Goal: Information Seeking & Learning: Learn about a topic

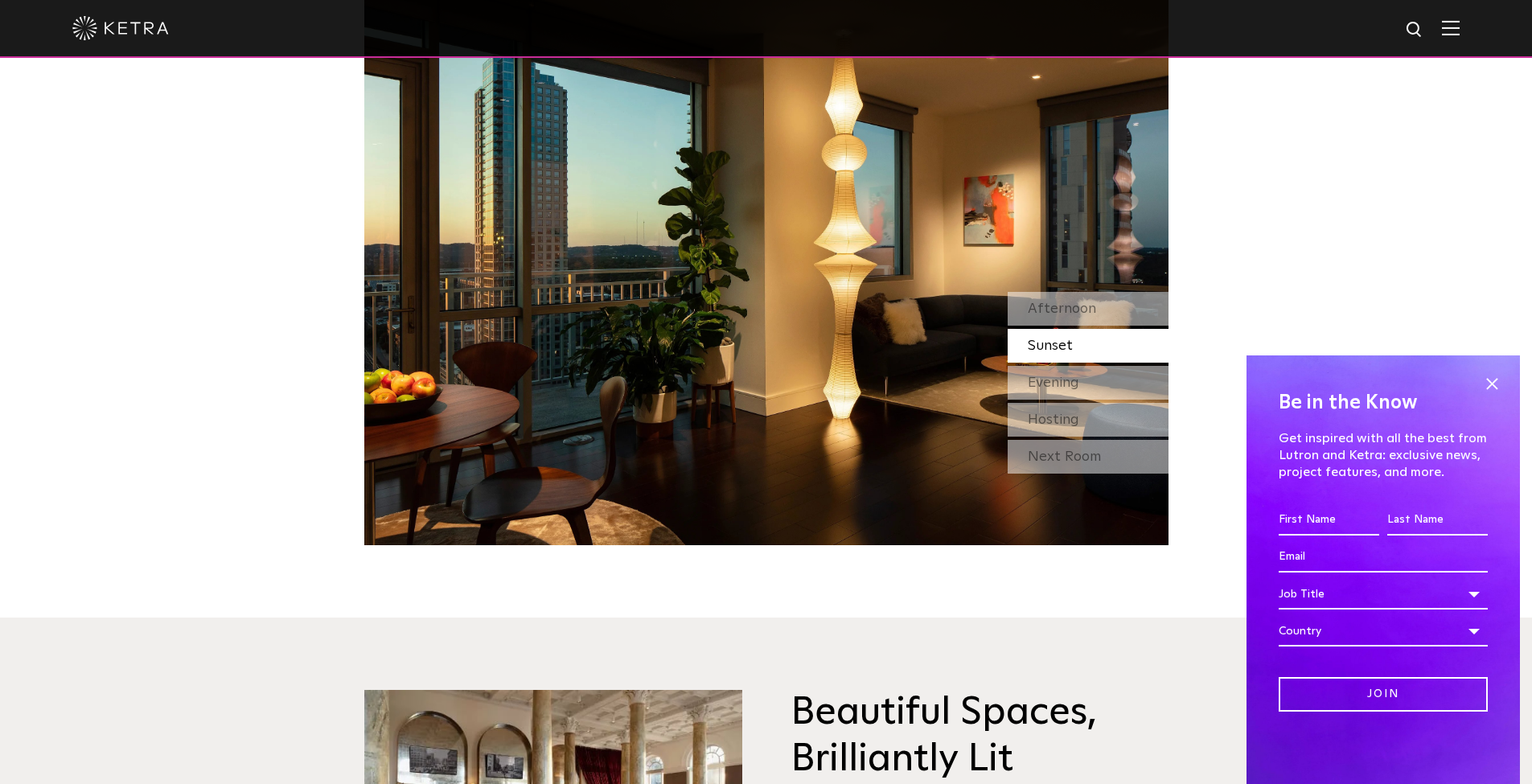
scroll to position [1457, 0]
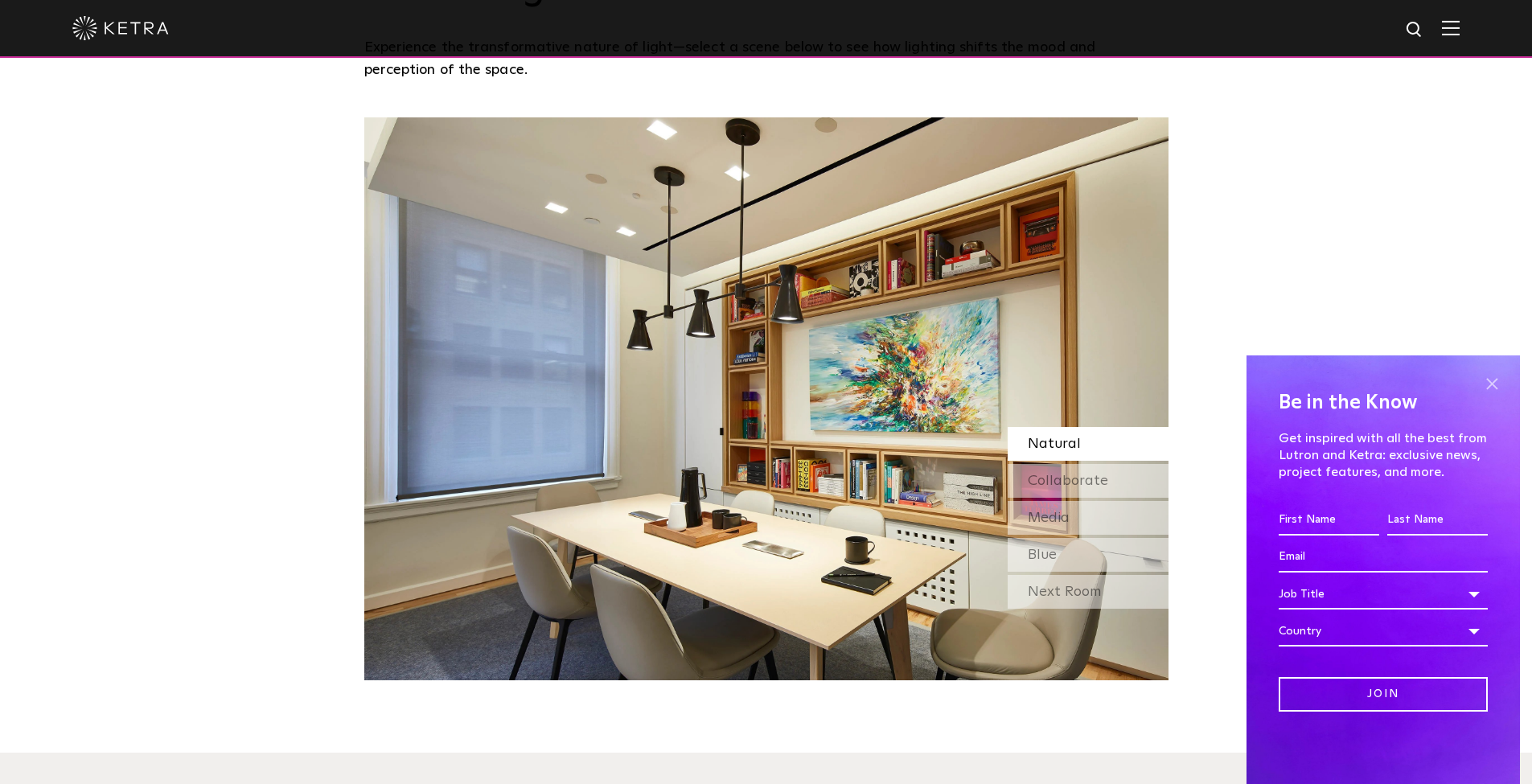
click at [1502, 387] on span at bounding box center [1492, 383] width 25 height 25
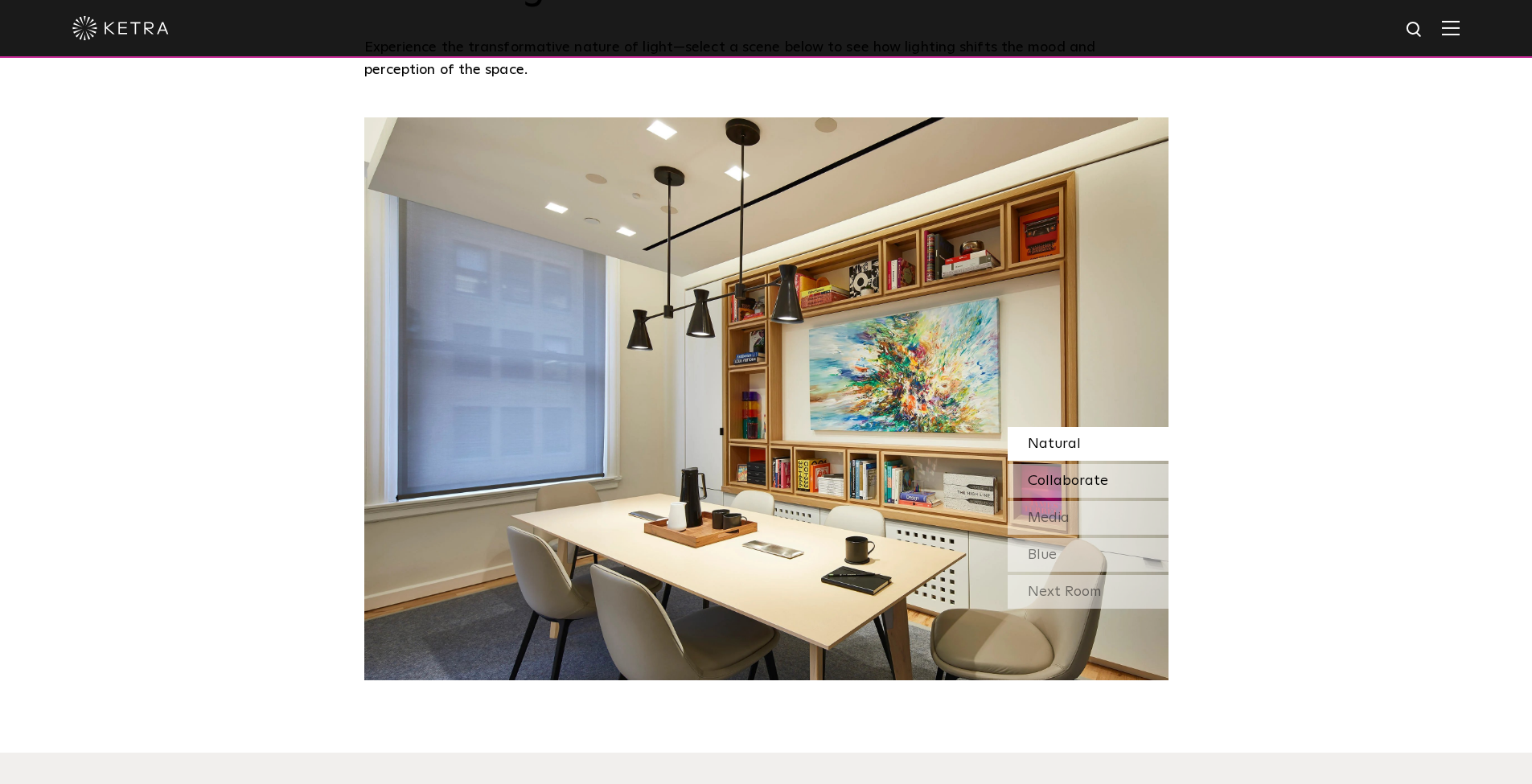
click at [1103, 471] on div "Collaborate" at bounding box center [1088, 480] width 161 height 33
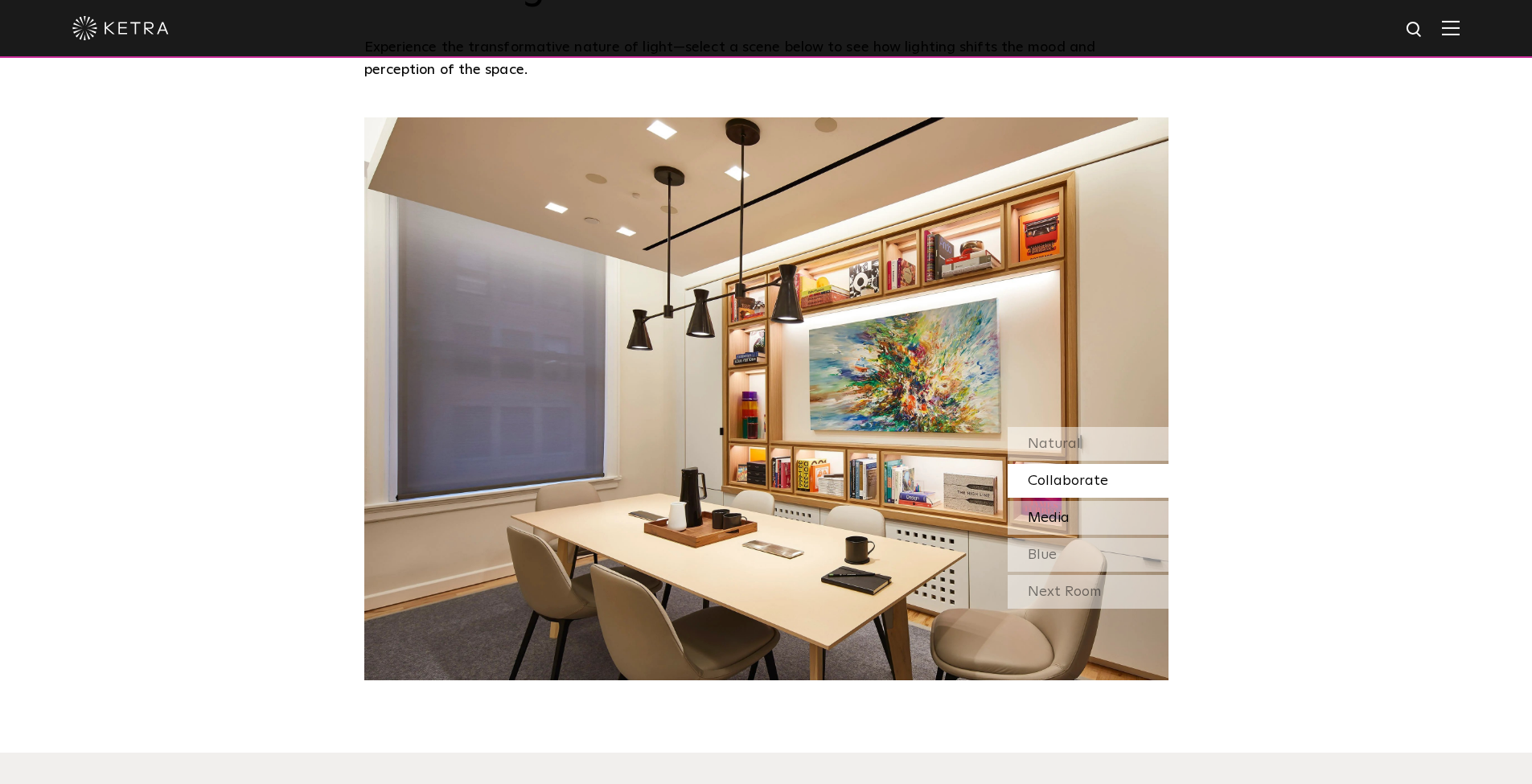
click at [1103, 507] on div "Media" at bounding box center [1088, 518] width 161 height 33
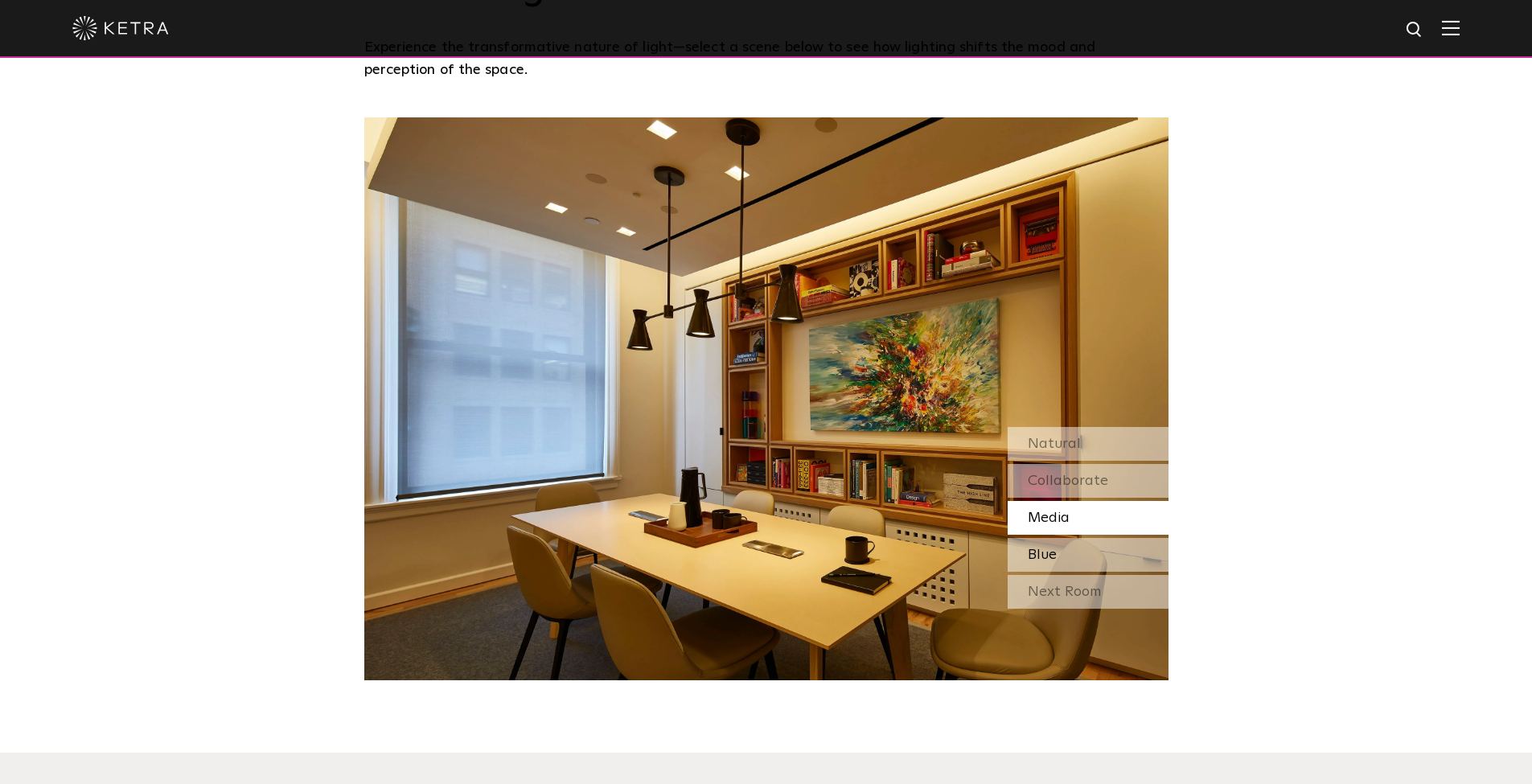
click at [1091, 556] on div "Blue" at bounding box center [1088, 554] width 161 height 33
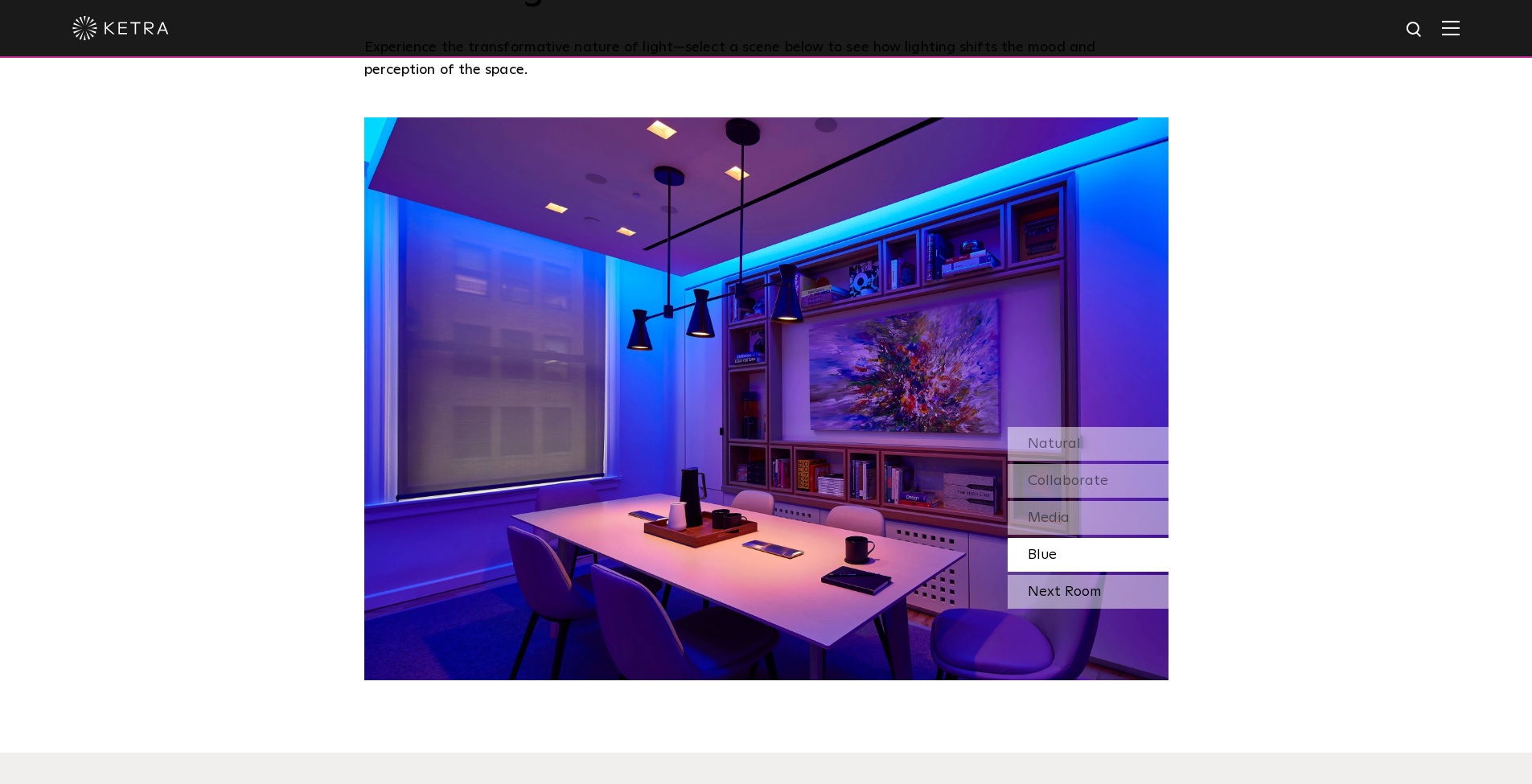
click at [1081, 580] on div "Next Room" at bounding box center [1088, 591] width 161 height 33
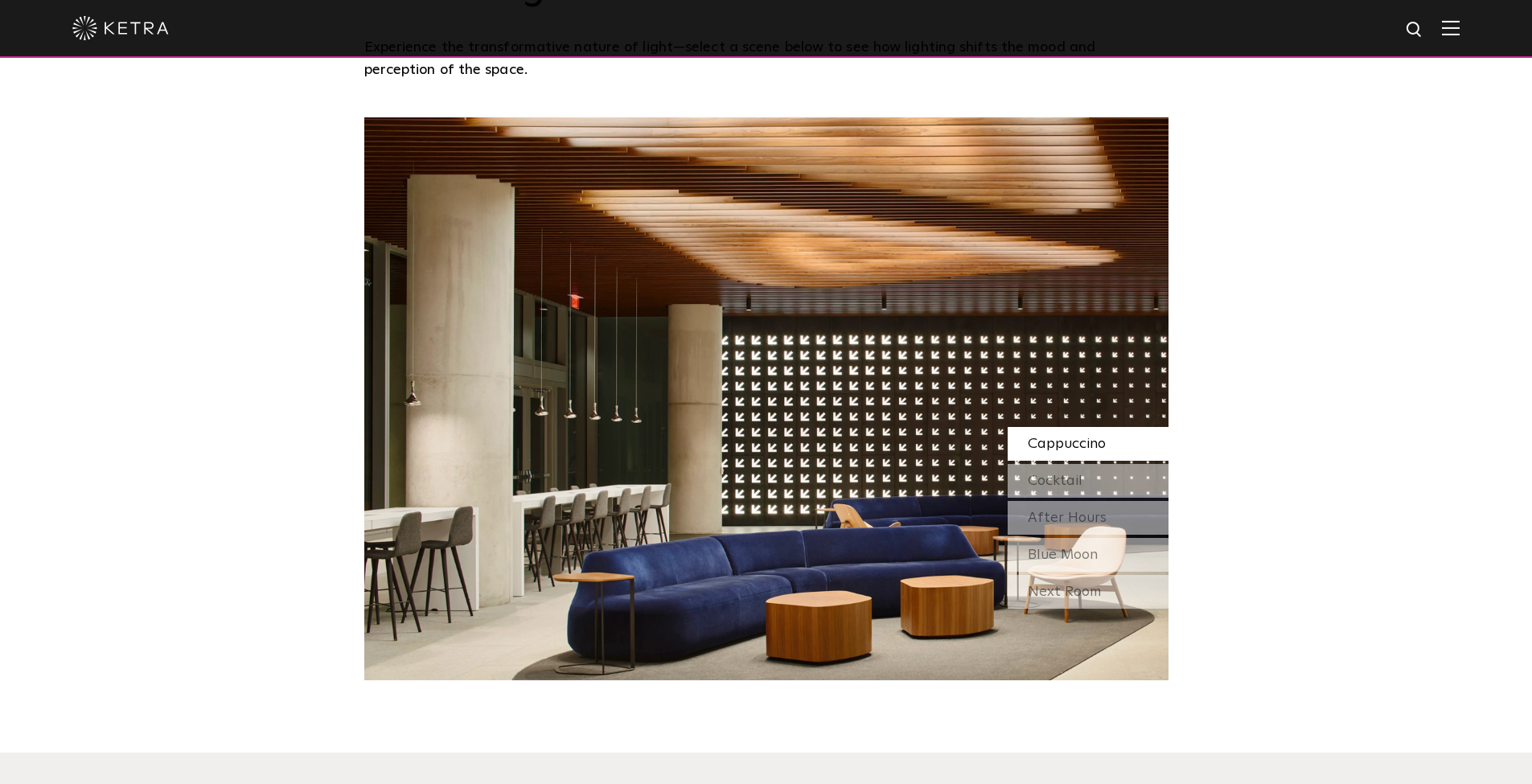
click at [1056, 446] on span "Cappuccino" at bounding box center [1066, 443] width 78 height 15
click at [1057, 474] on span "Cocktail" at bounding box center [1055, 480] width 55 height 15
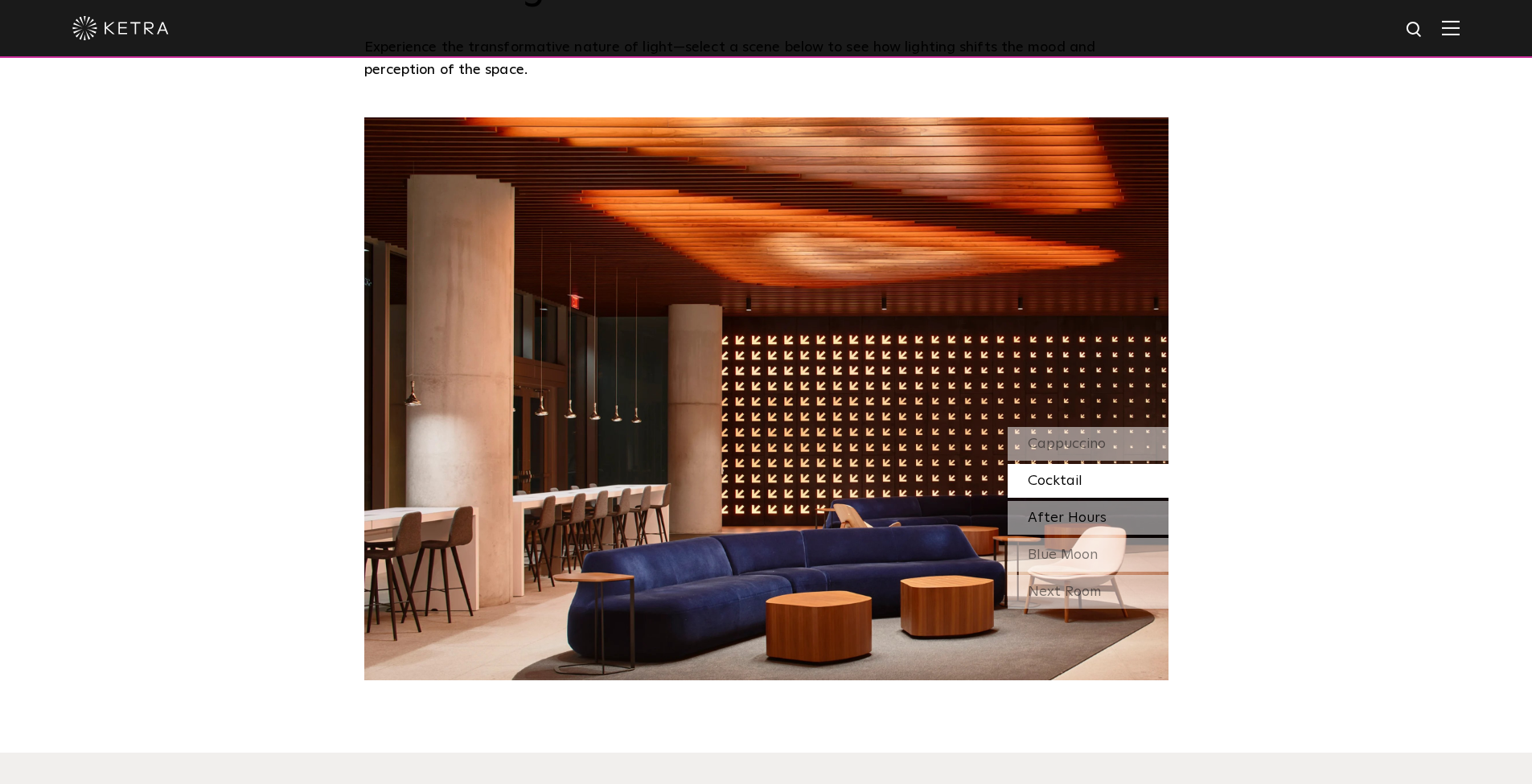
click at [1068, 516] on span "After Hours" at bounding box center [1067, 518] width 79 height 15
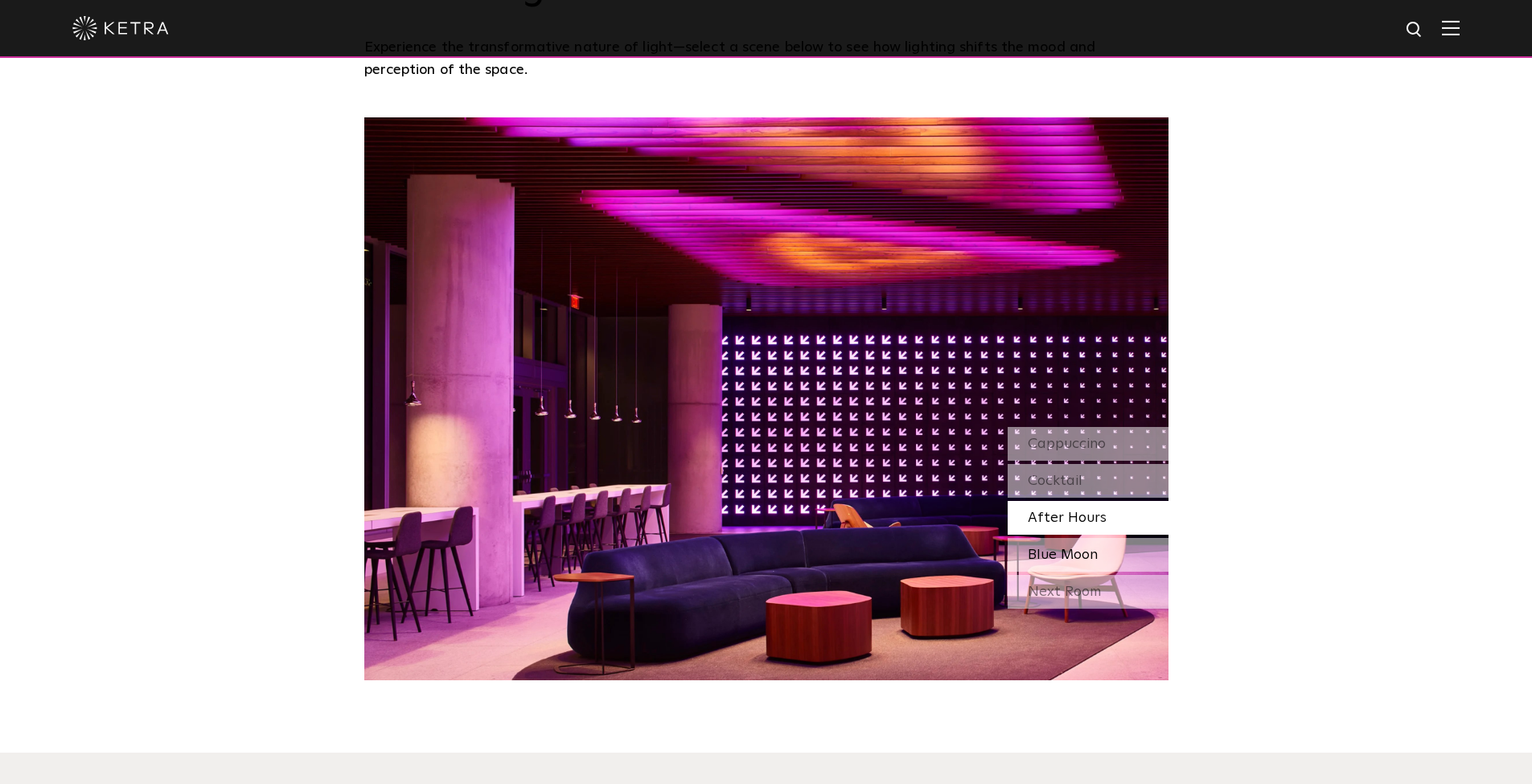
click at [1079, 549] on span "Blue Moon" at bounding box center [1062, 554] width 70 height 15
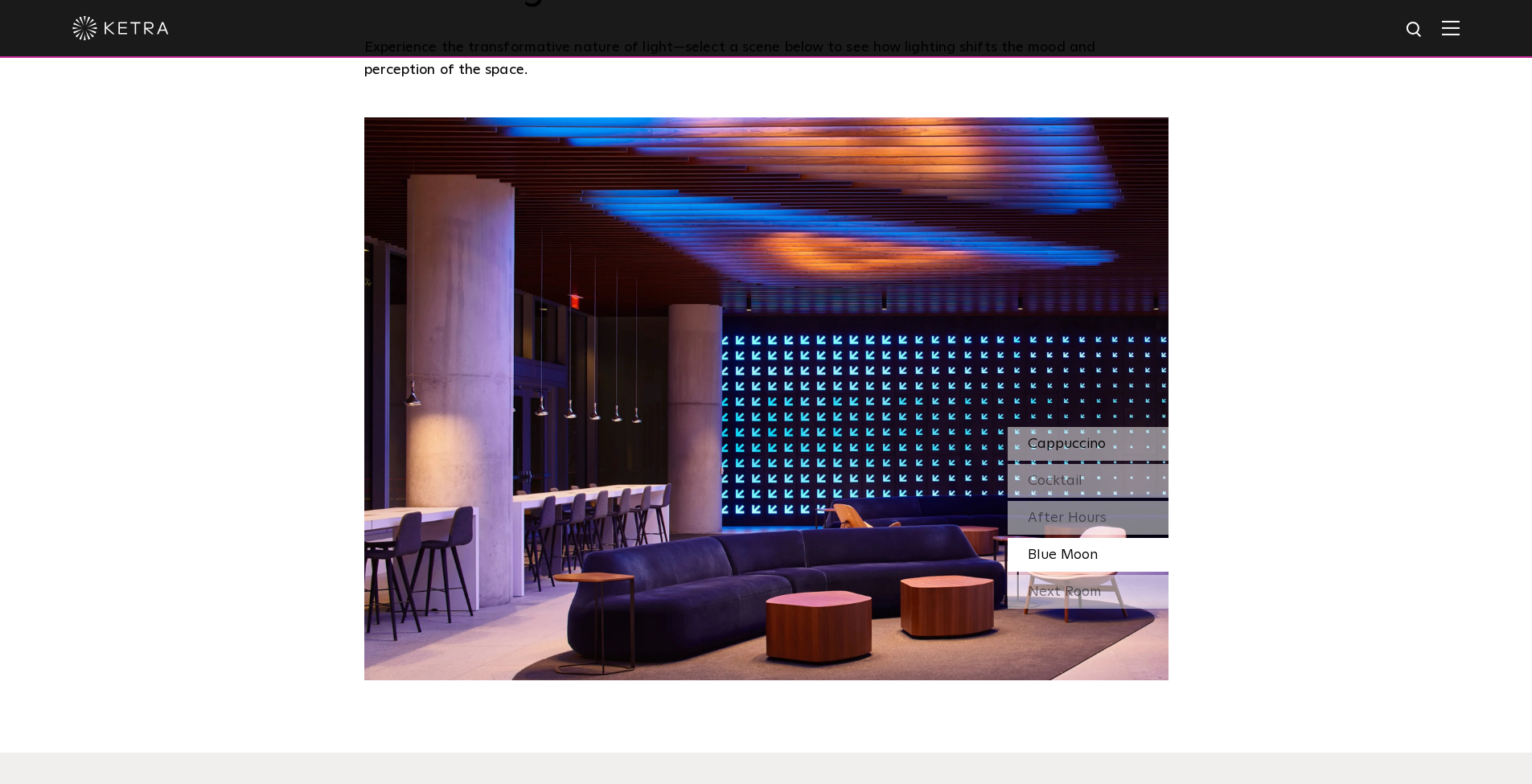
click at [1047, 440] on span "Cappuccino" at bounding box center [1066, 443] width 78 height 15
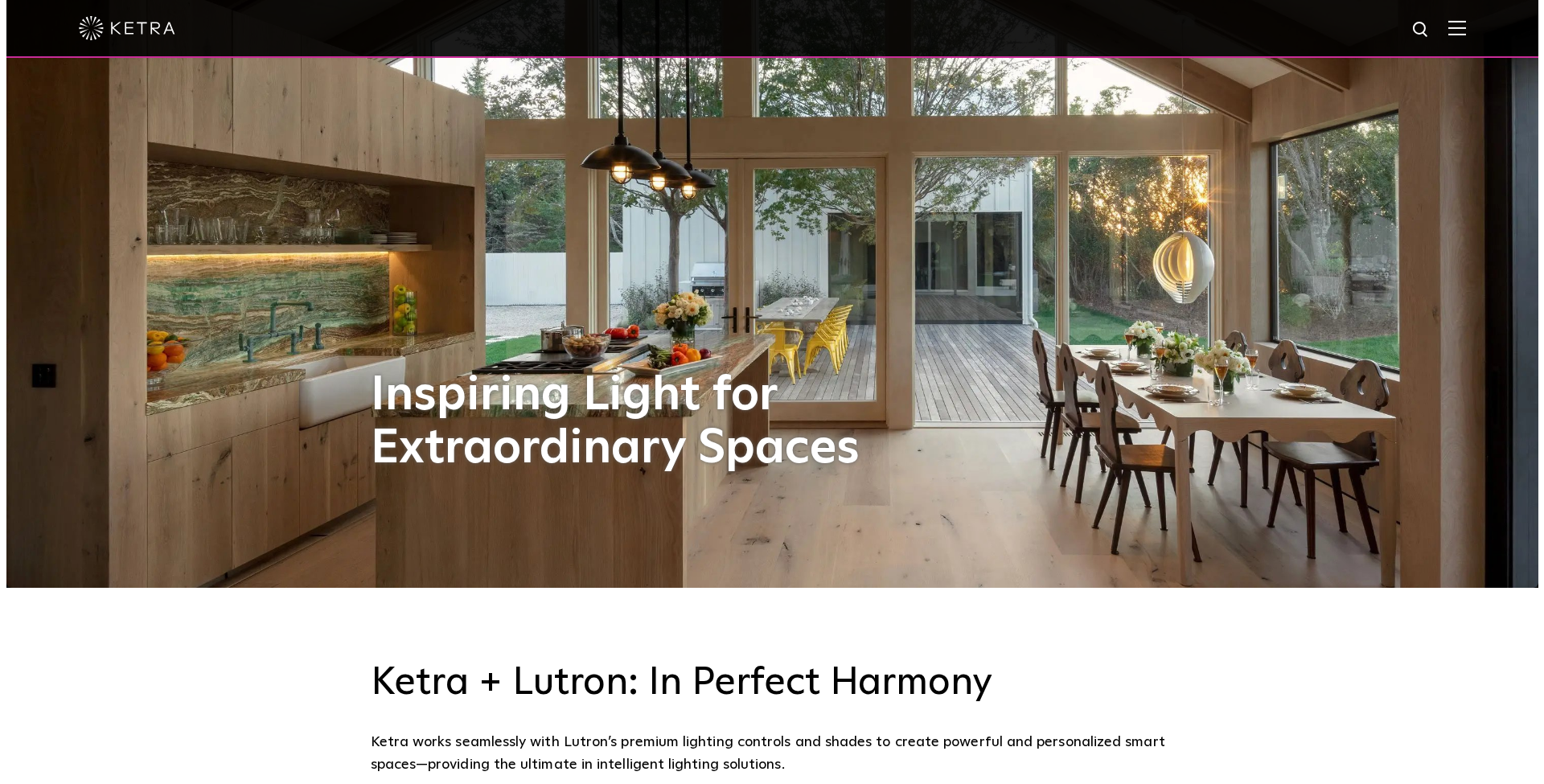
scroll to position [0, 0]
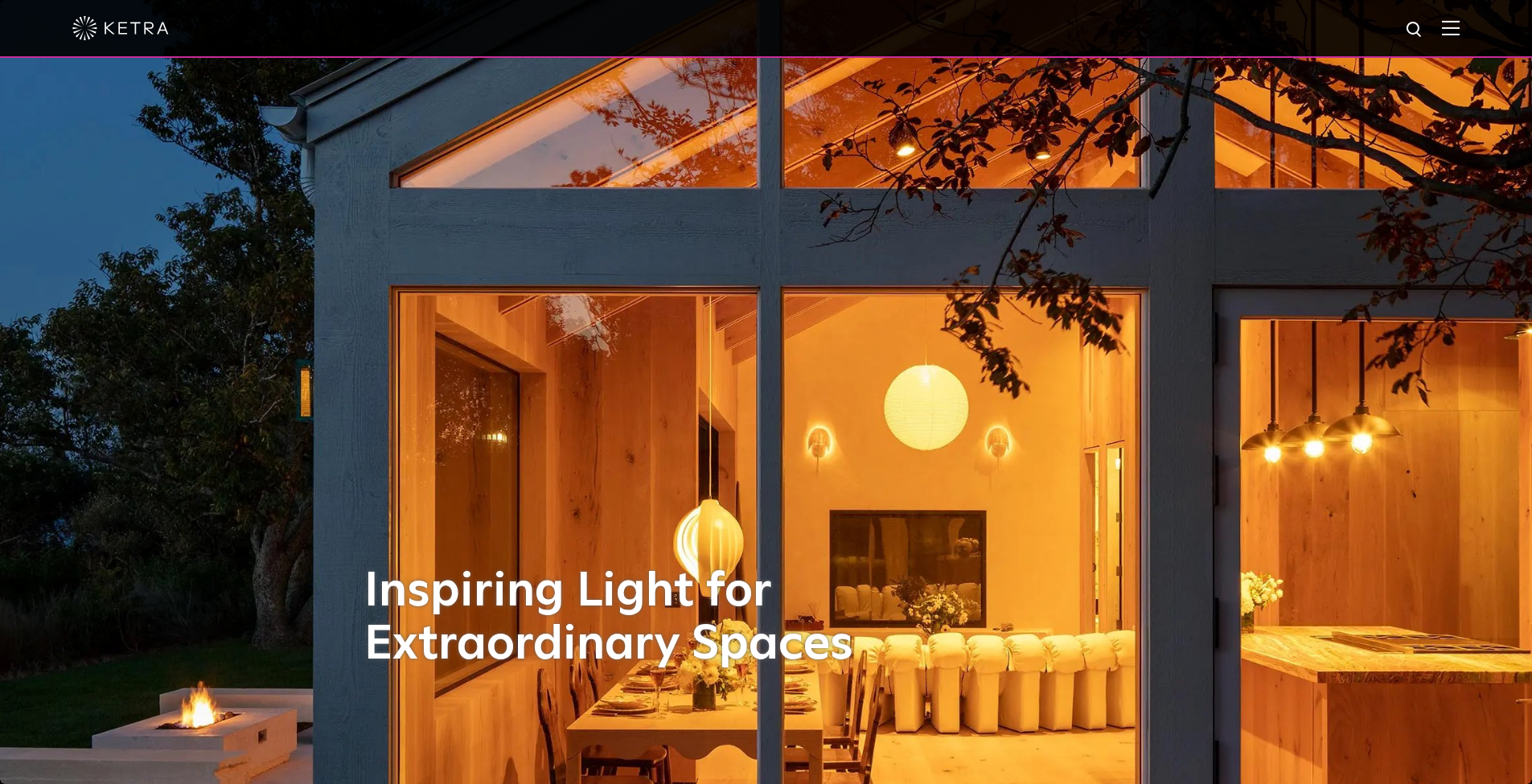
click at [1471, 27] on div at bounding box center [766, 28] width 1532 height 58
click at [1459, 28] on img at bounding box center [1450, 28] width 18 height 16
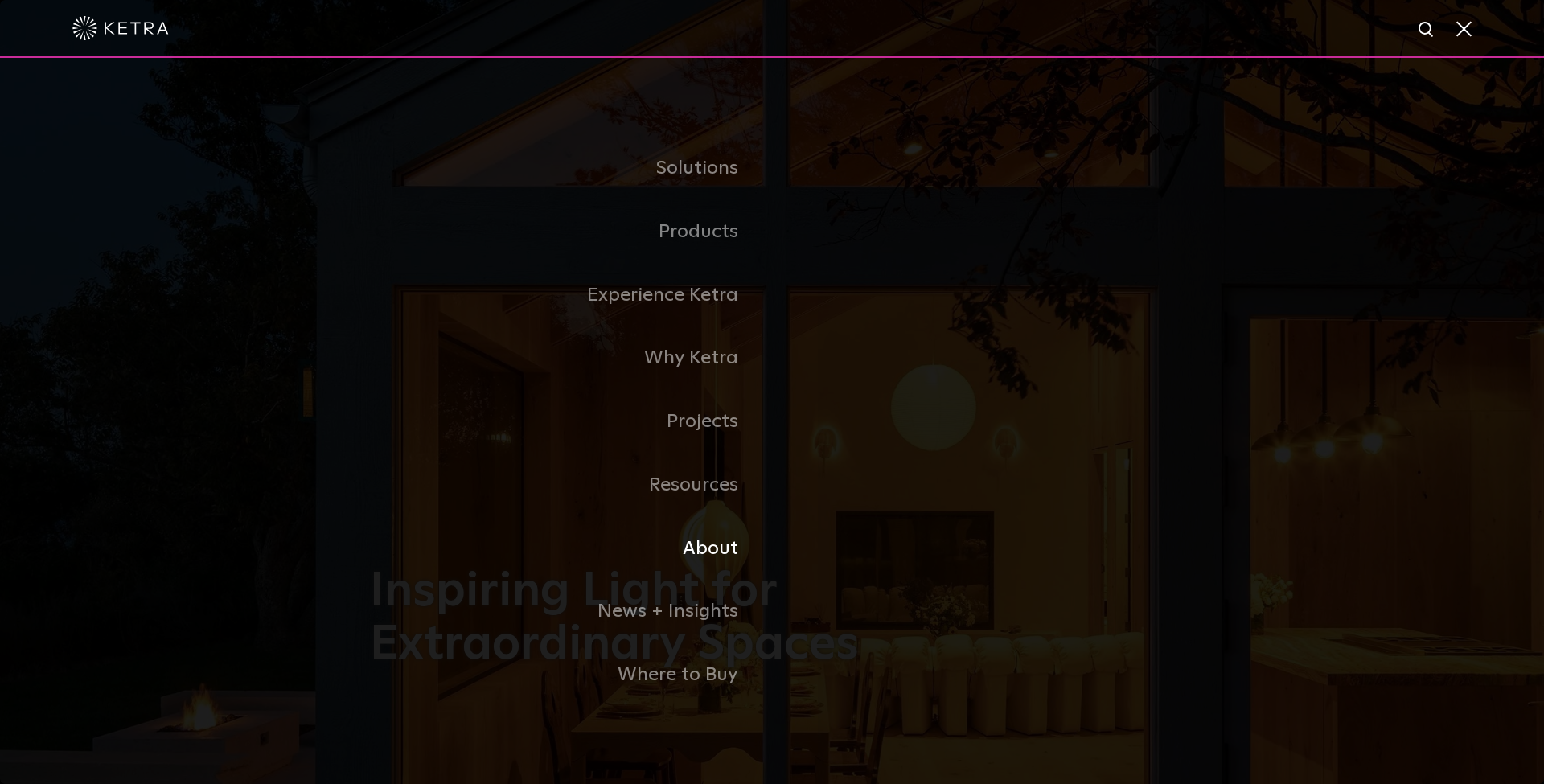
click at [732, 556] on link "About" at bounding box center [570, 548] width 402 height 64
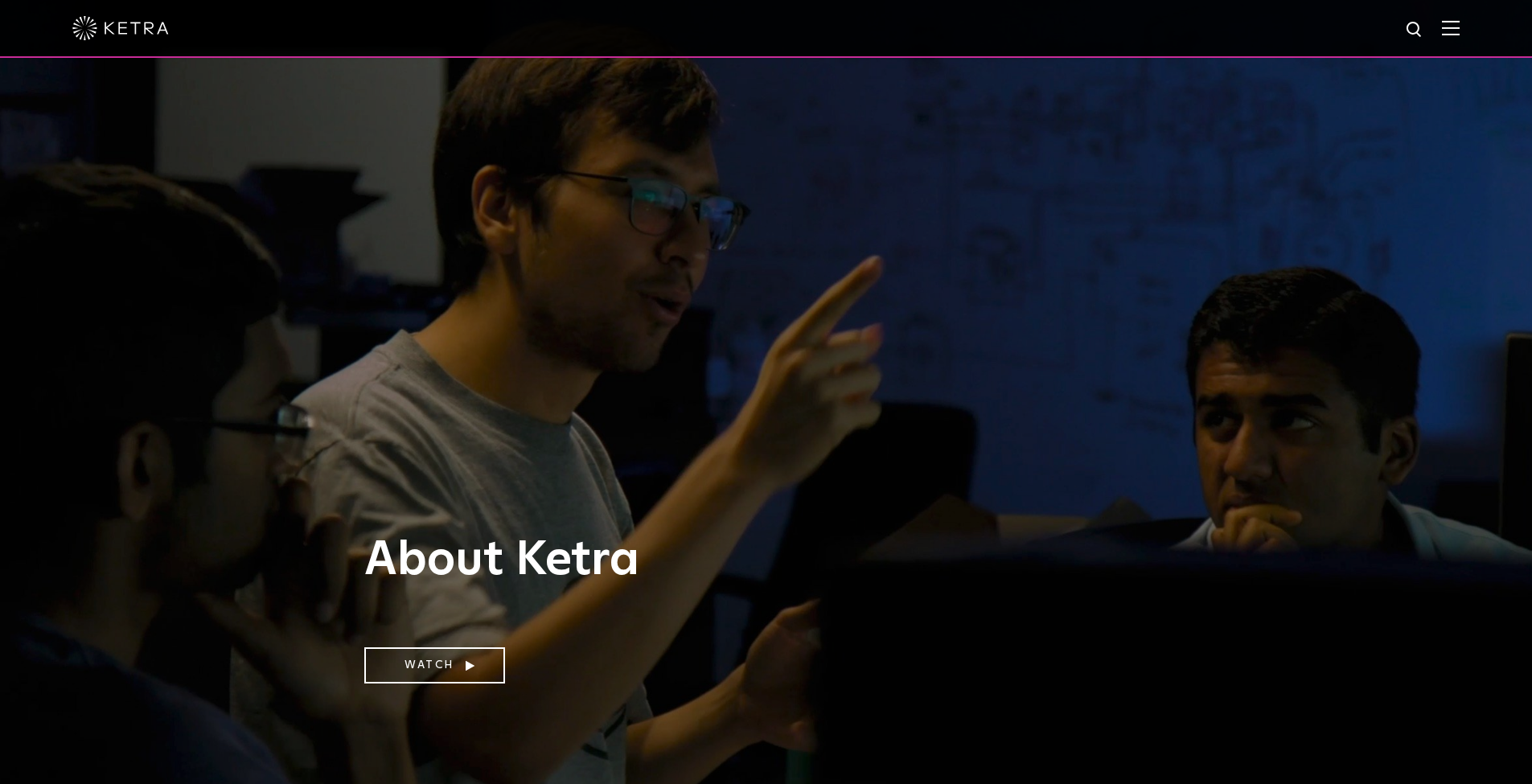
click at [1455, 25] on img at bounding box center [1450, 28] width 18 height 16
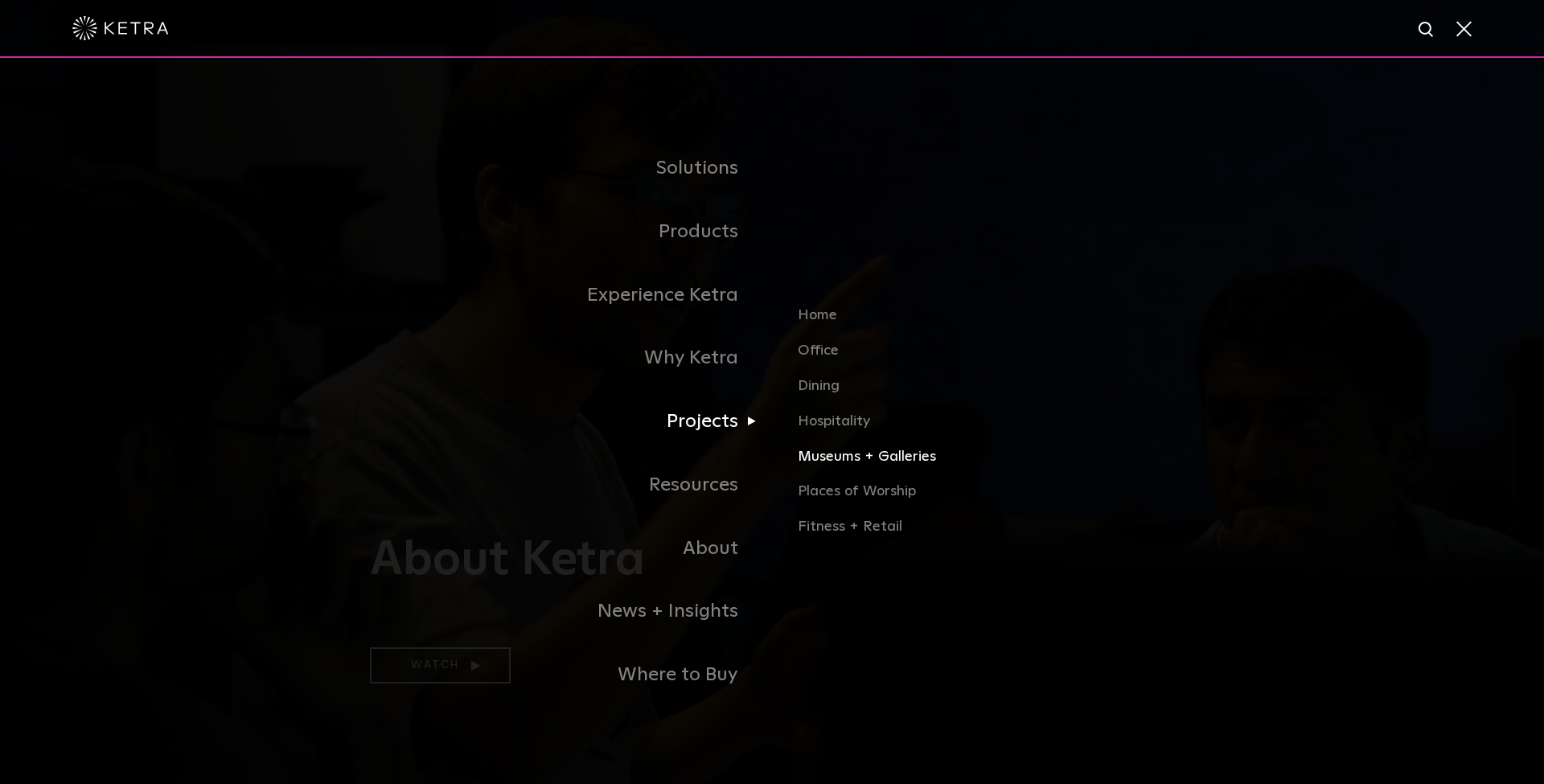
click at [838, 453] on link "Museums + Galleries" at bounding box center [986, 463] width 376 height 35
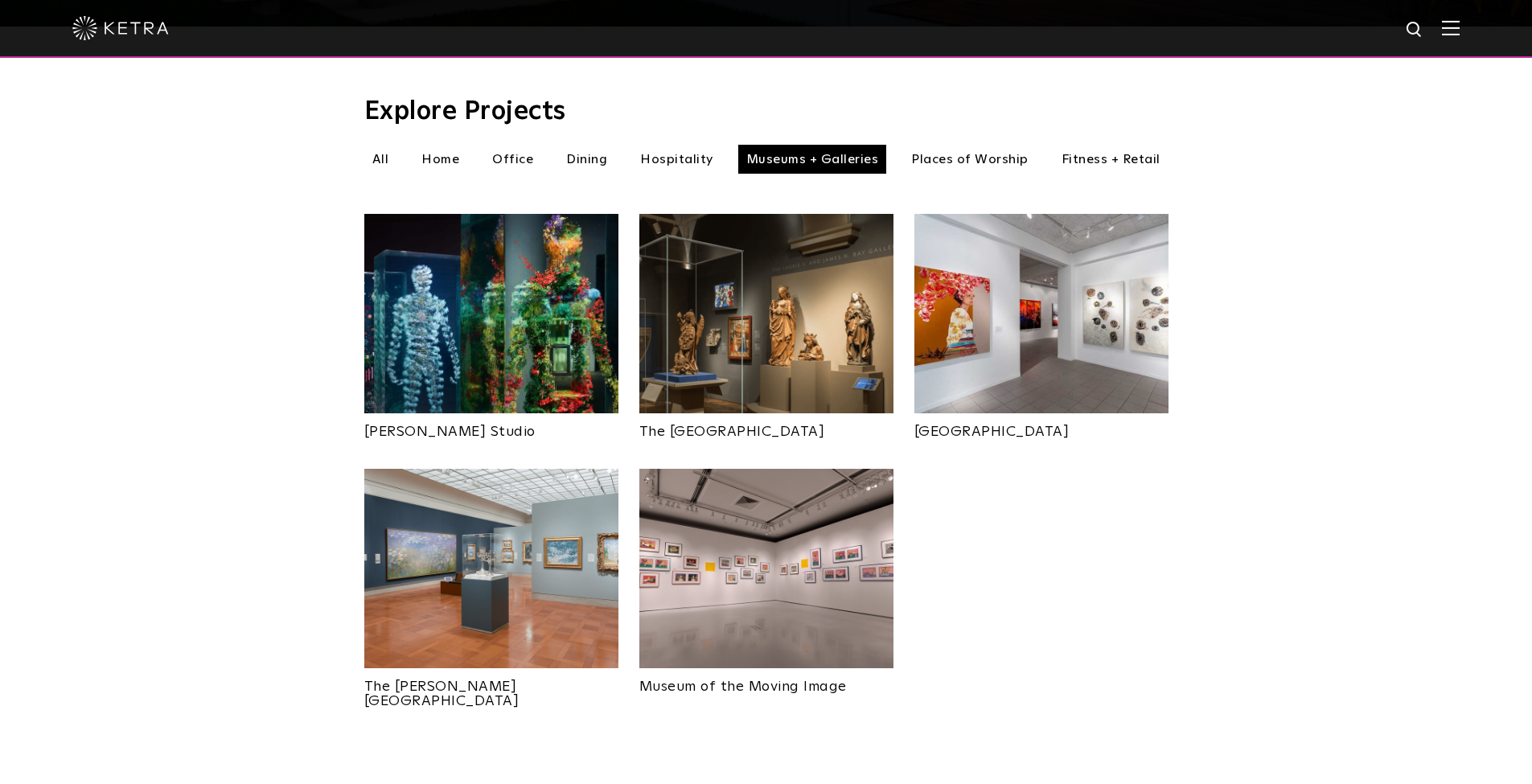
scroll to position [420, 0]
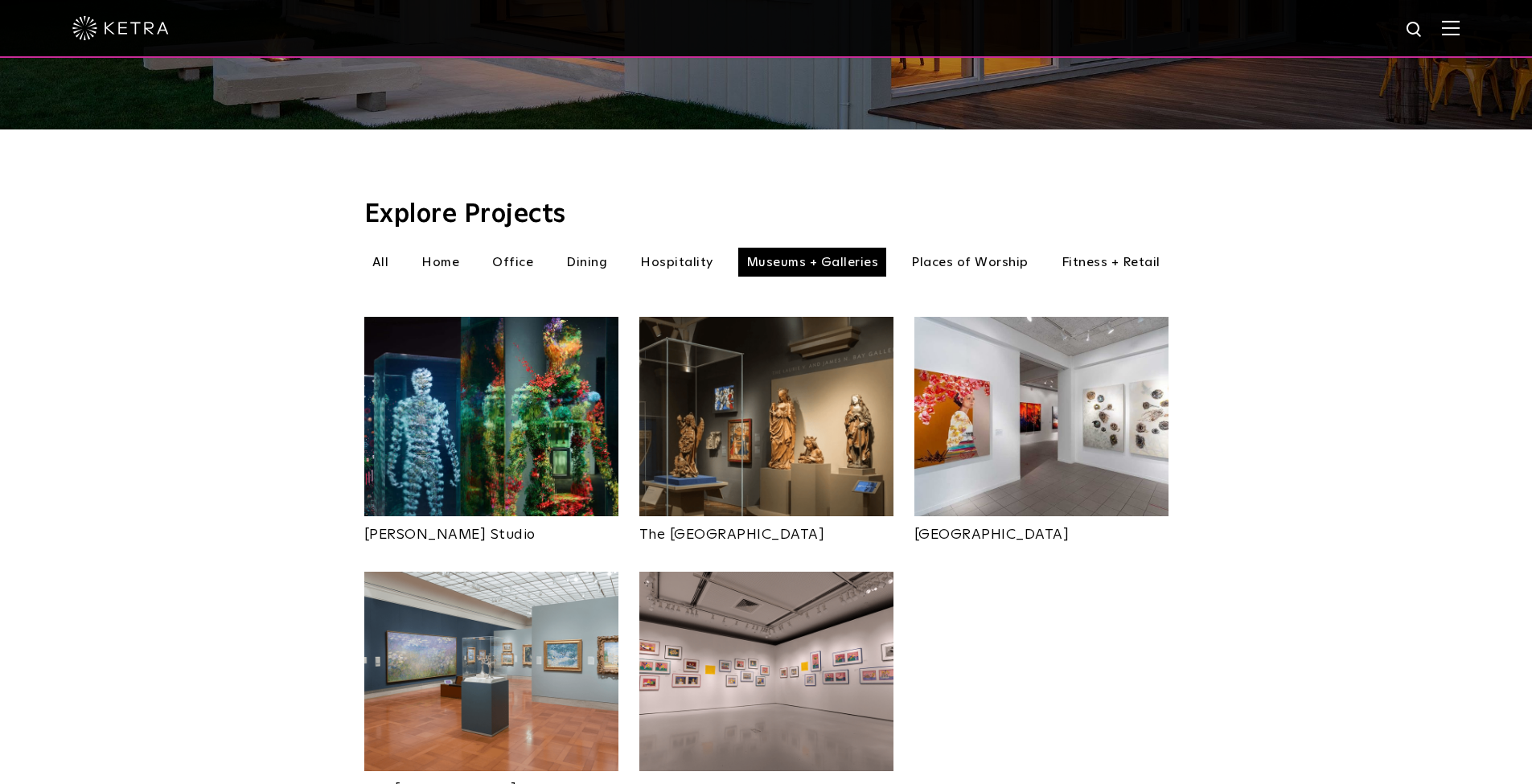
click at [778, 436] on img at bounding box center [766, 416] width 255 height 199
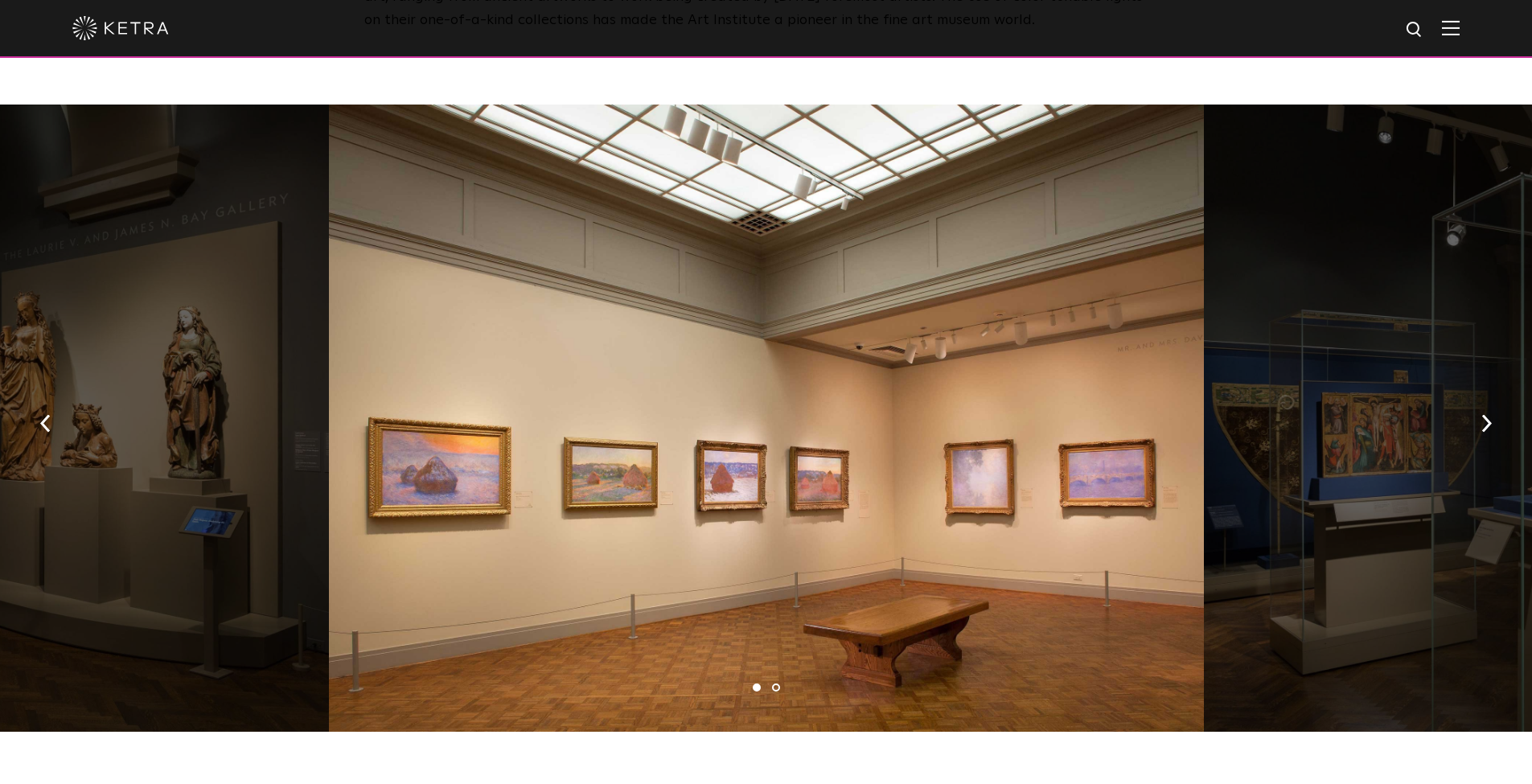
scroll to position [887, 0]
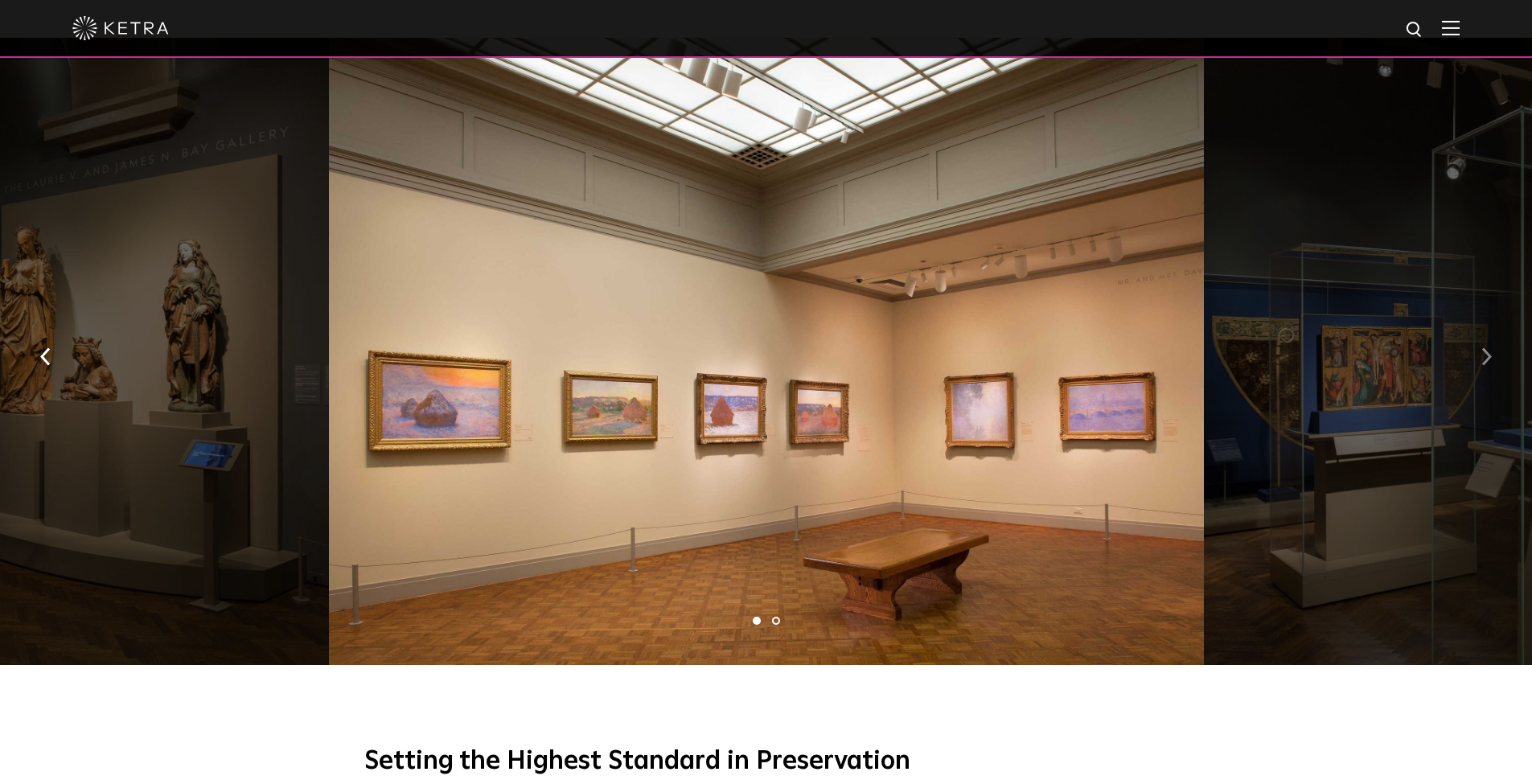
click at [1475, 349] on button "button" at bounding box center [1486, 355] width 34 height 55
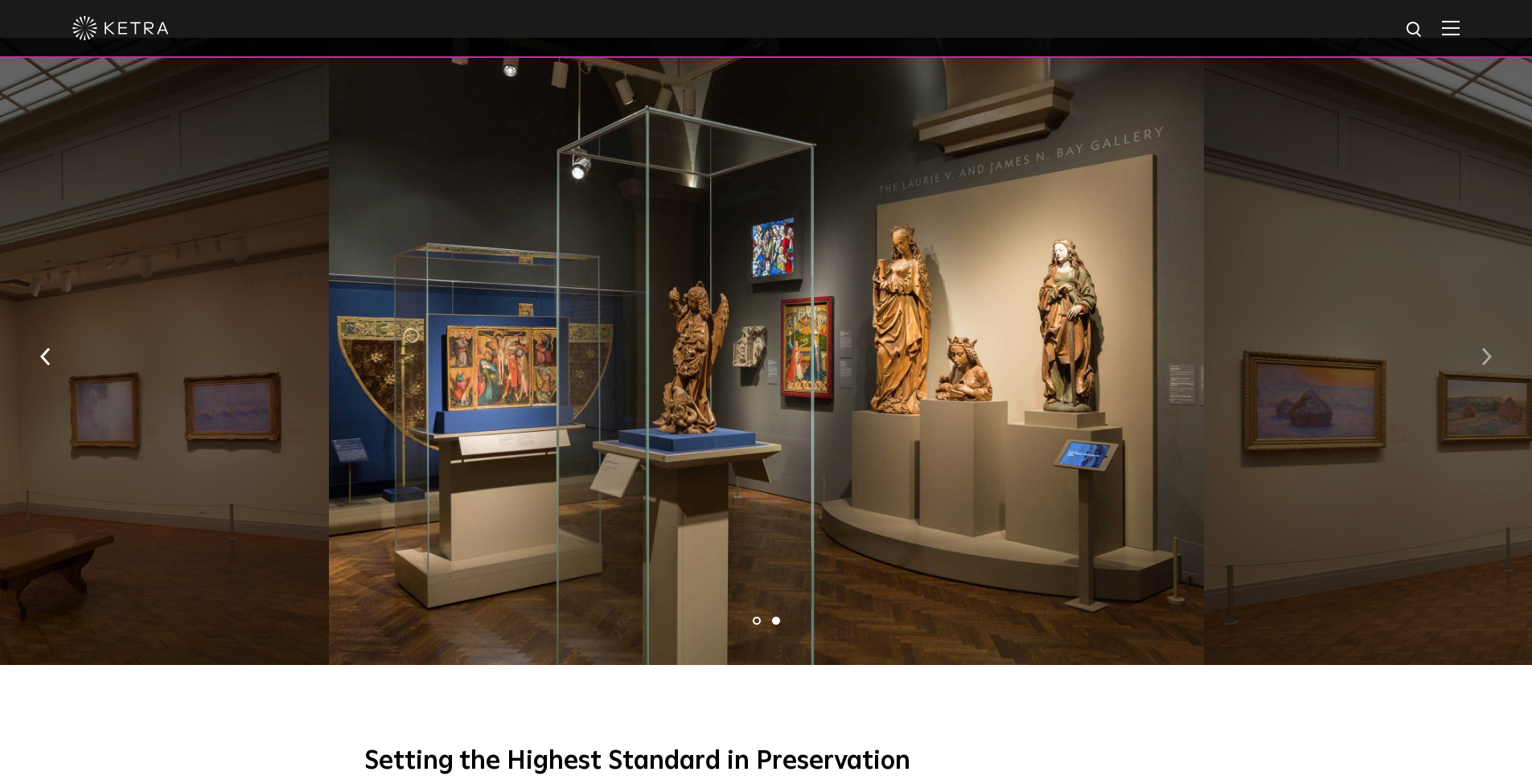
click at [1475, 349] on button "button" at bounding box center [1486, 355] width 34 height 55
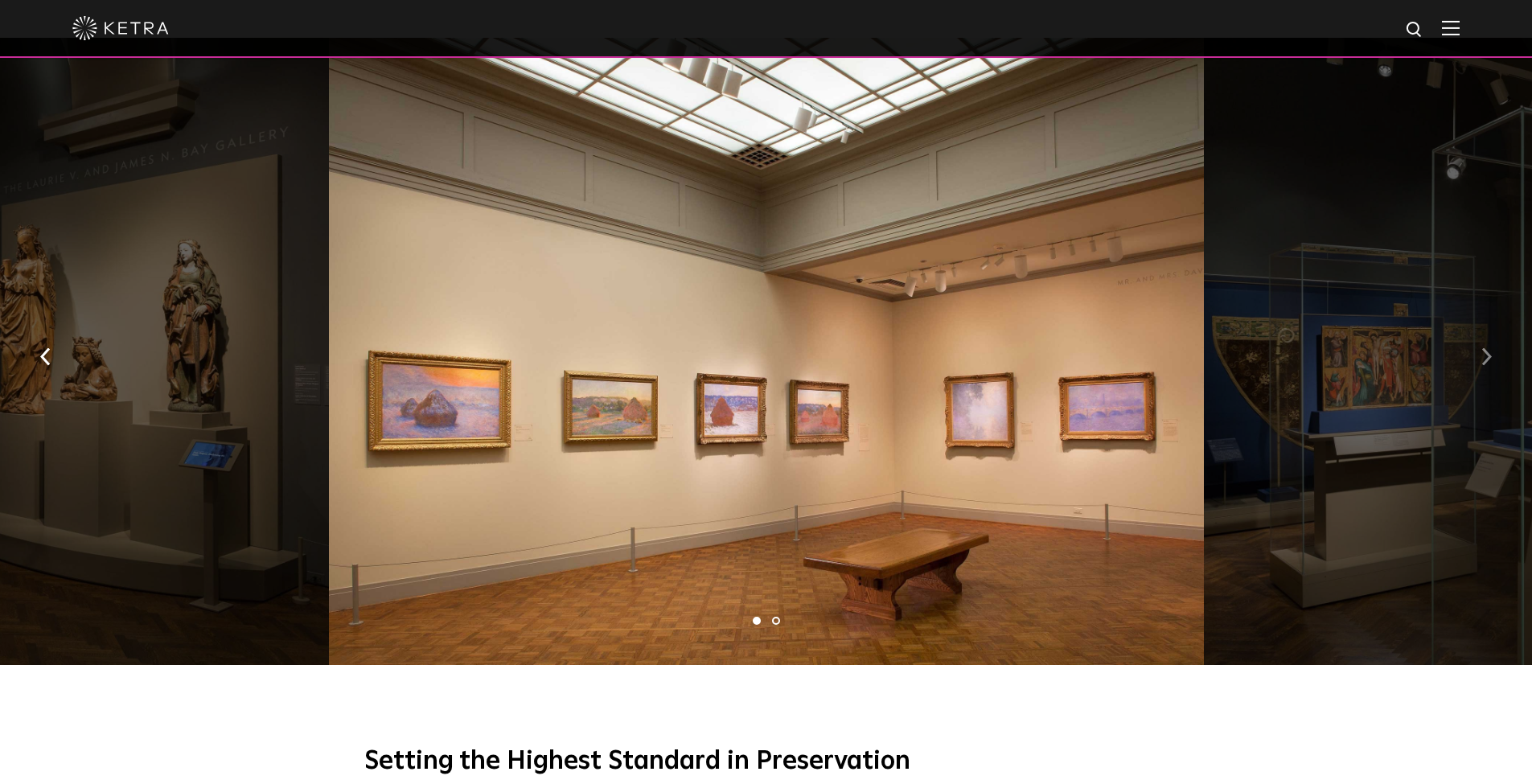
click at [1475, 349] on button "button" at bounding box center [1486, 355] width 34 height 55
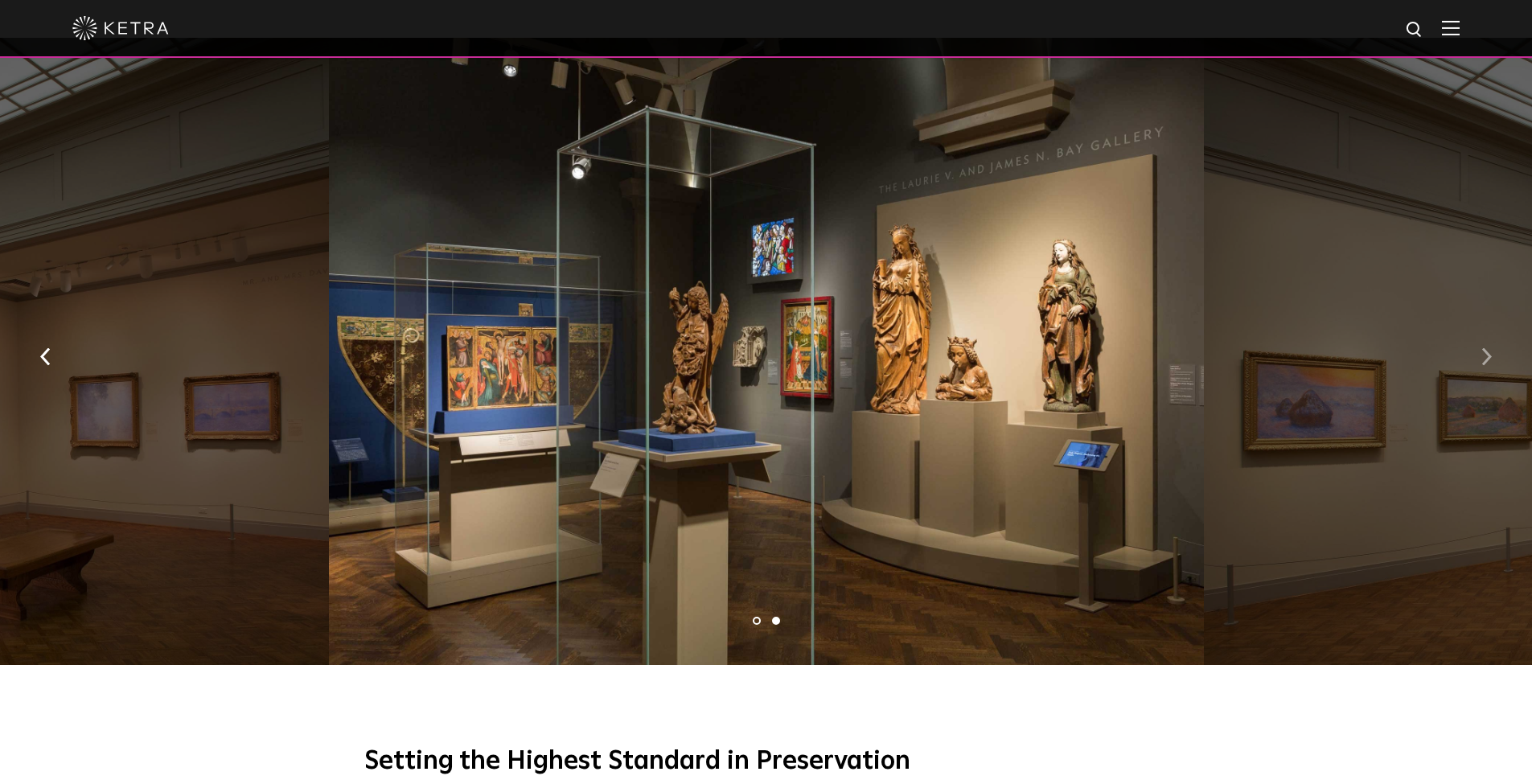
click at [1475, 349] on button "button" at bounding box center [1486, 355] width 34 height 55
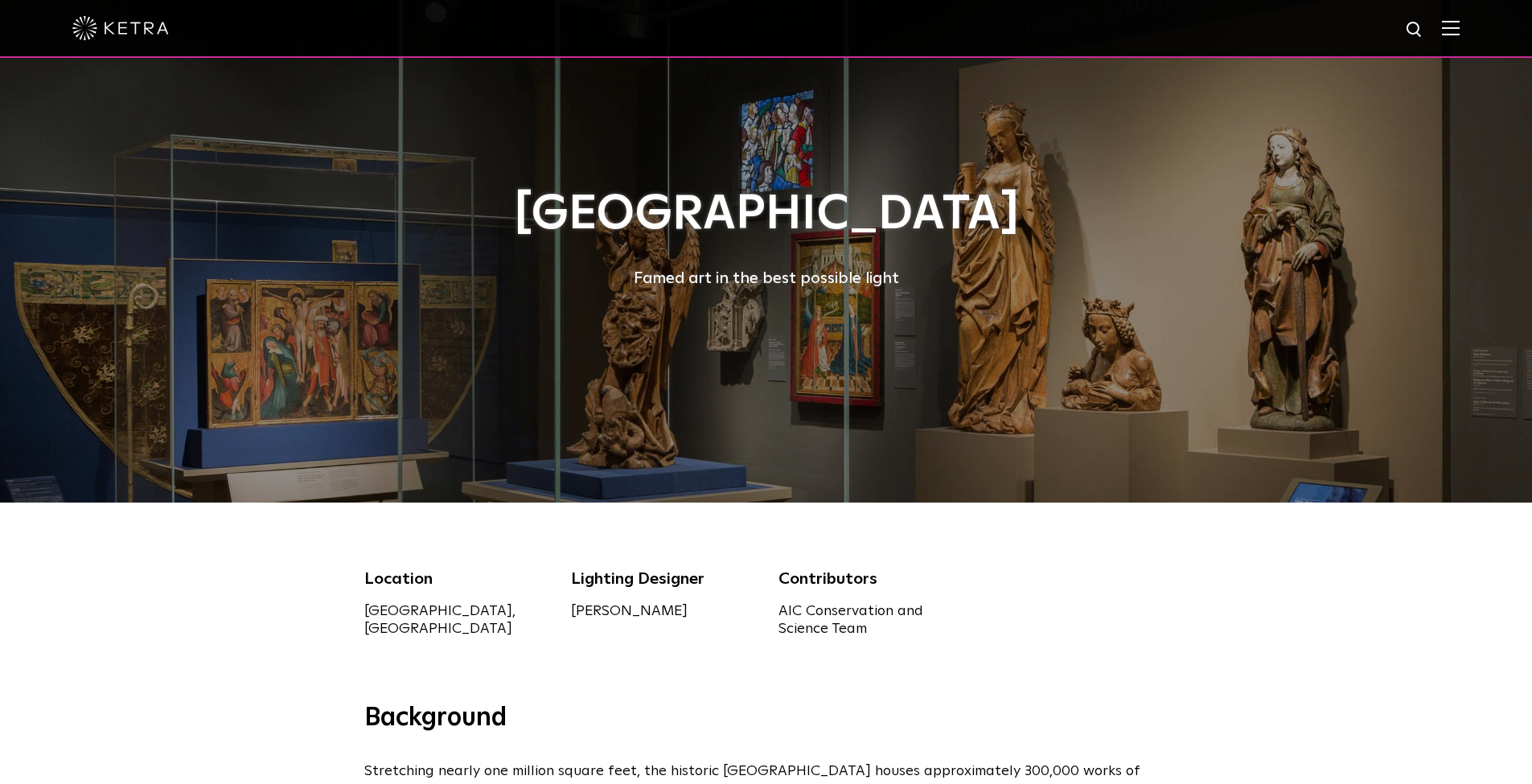
scroll to position [0, 0]
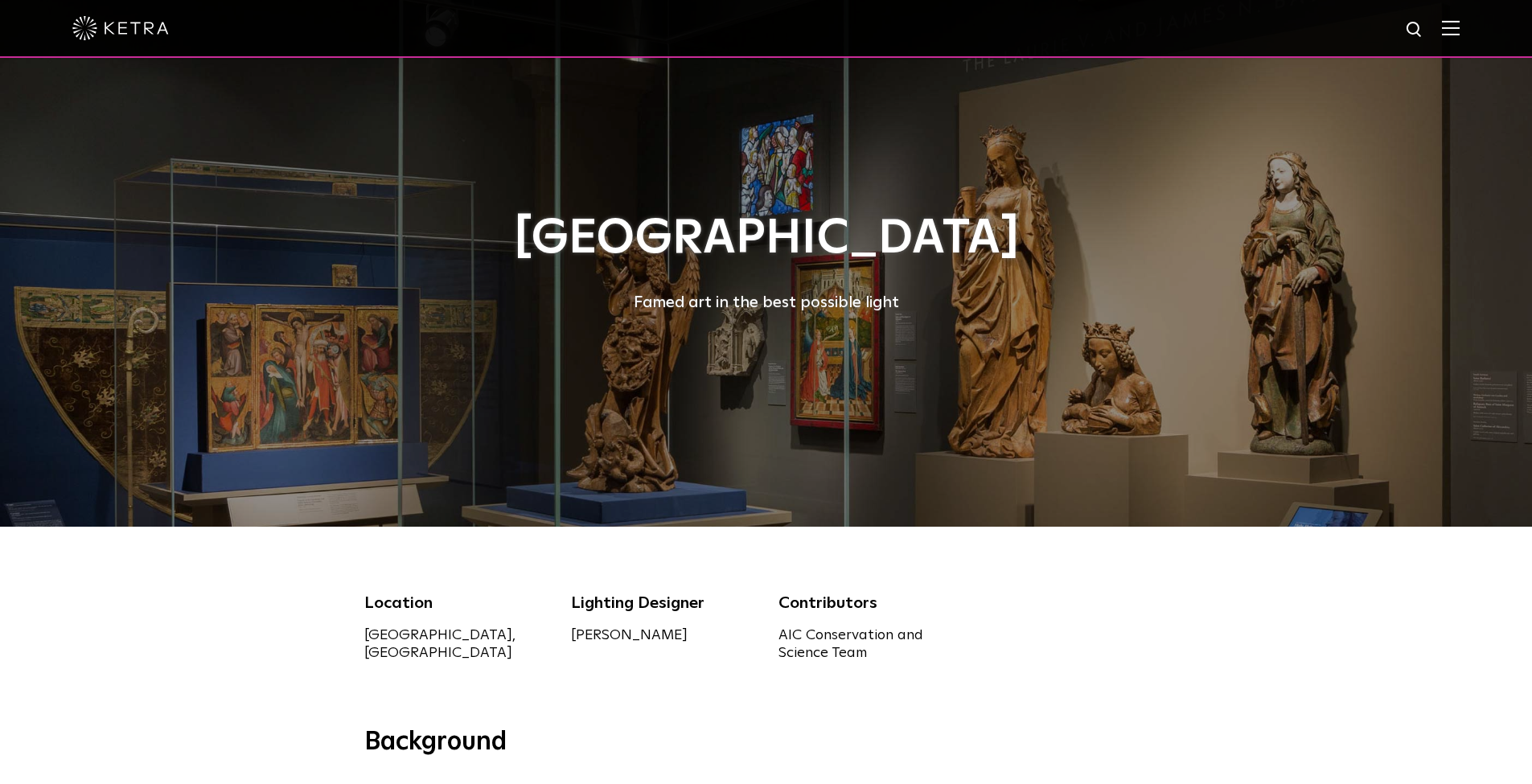
click at [1459, 25] on img at bounding box center [1450, 28] width 18 height 16
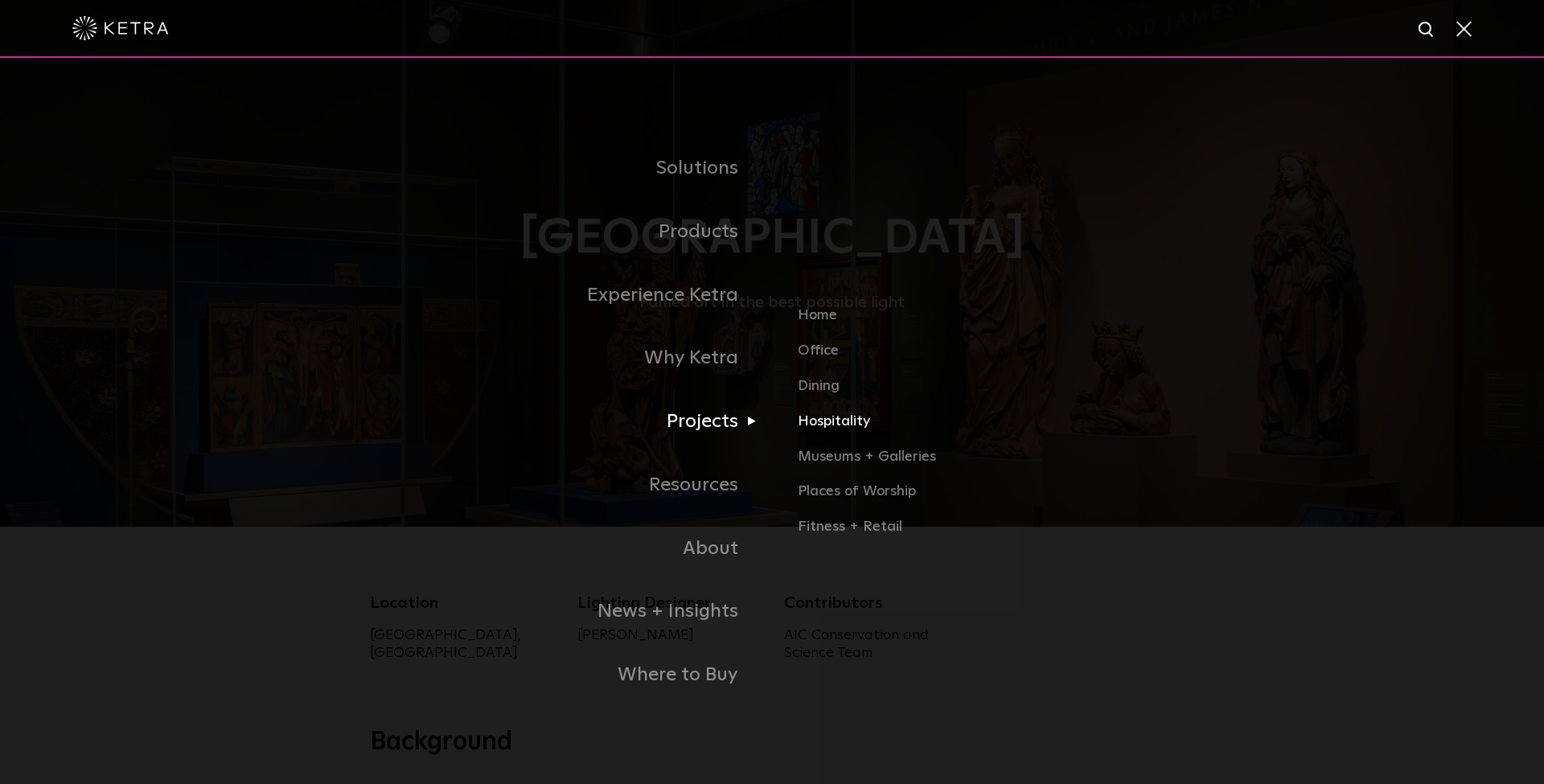
click at [807, 424] on link "Hospitality" at bounding box center [986, 427] width 376 height 35
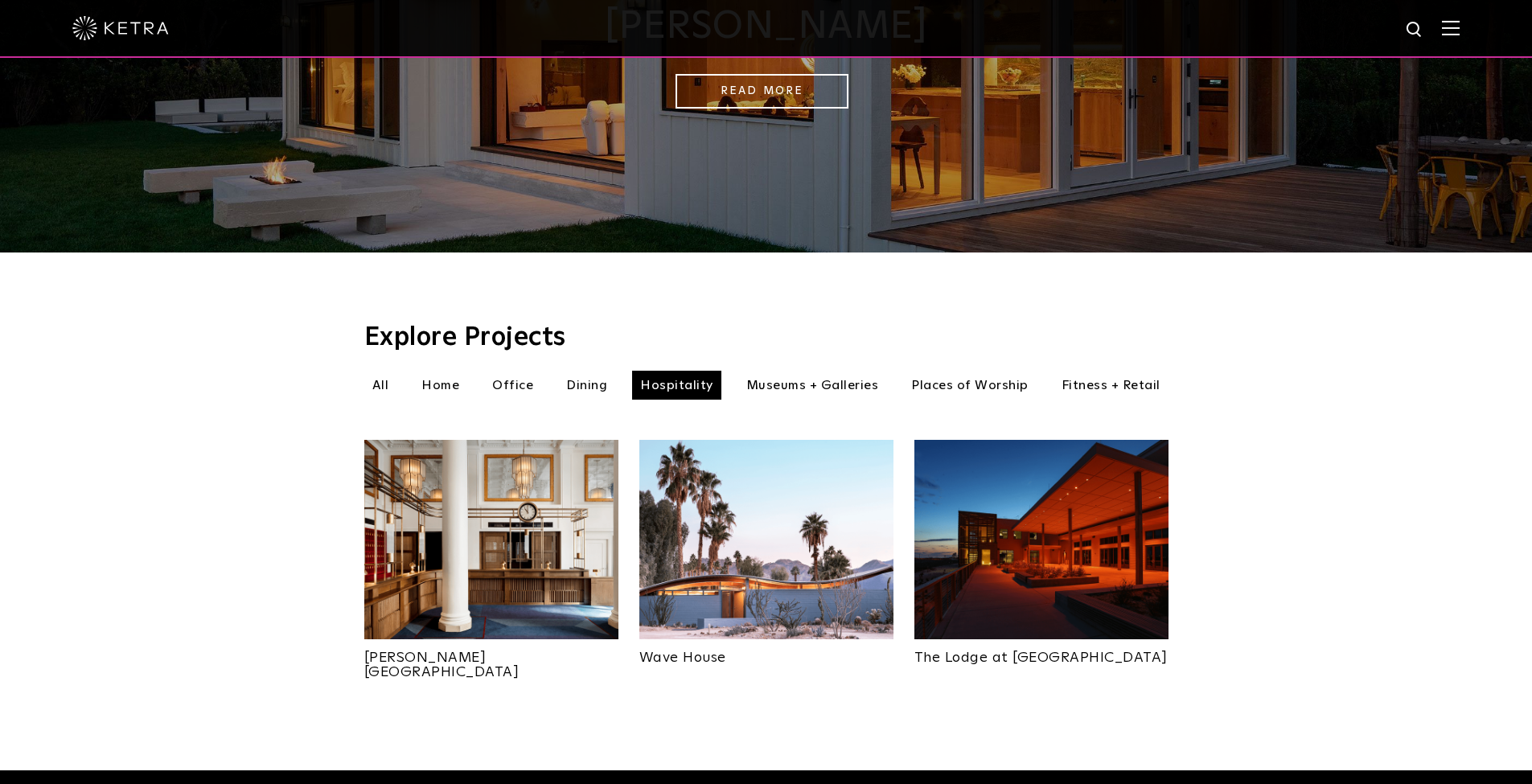
click at [980, 503] on img at bounding box center [1041, 539] width 255 height 199
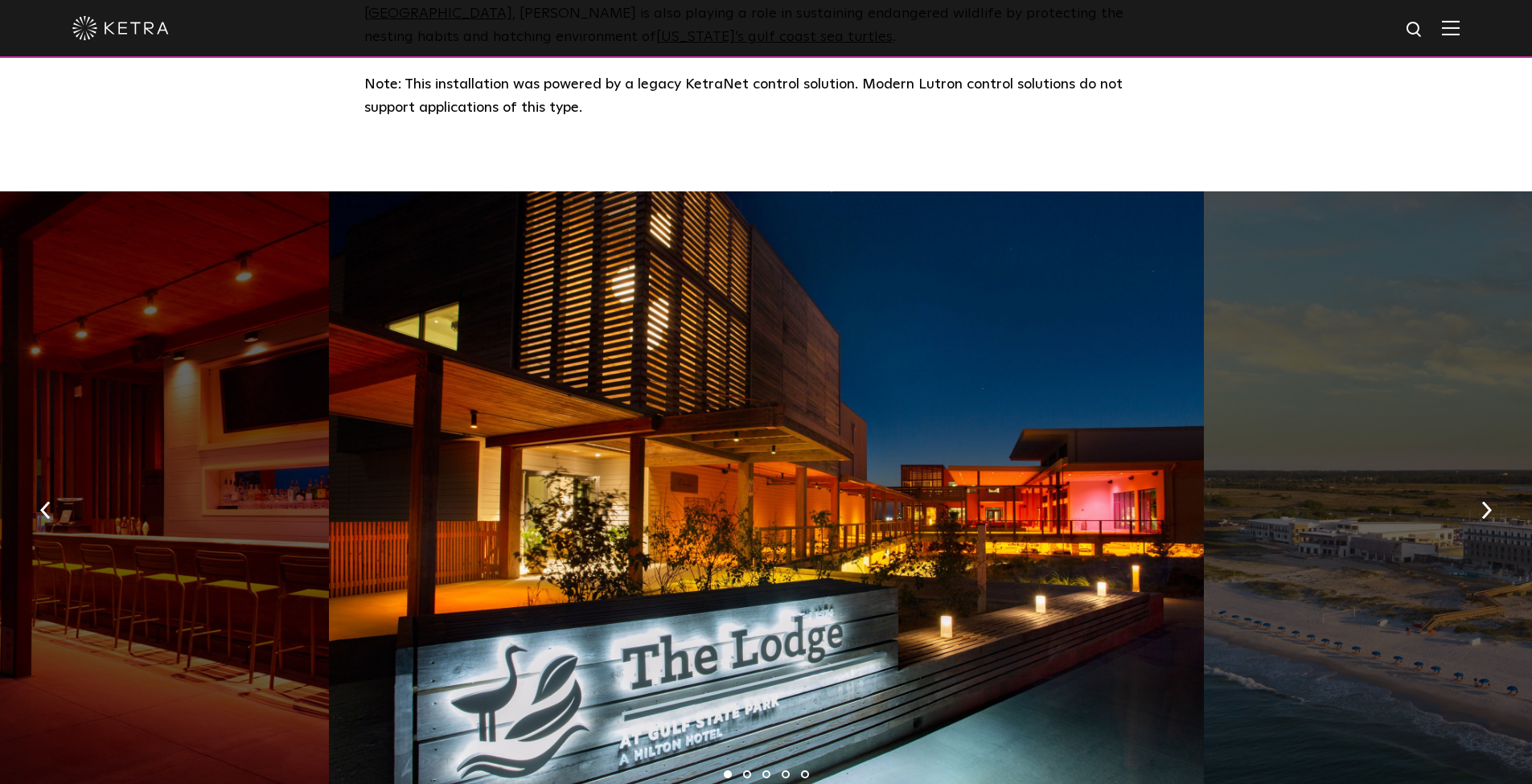
scroll to position [888, 0]
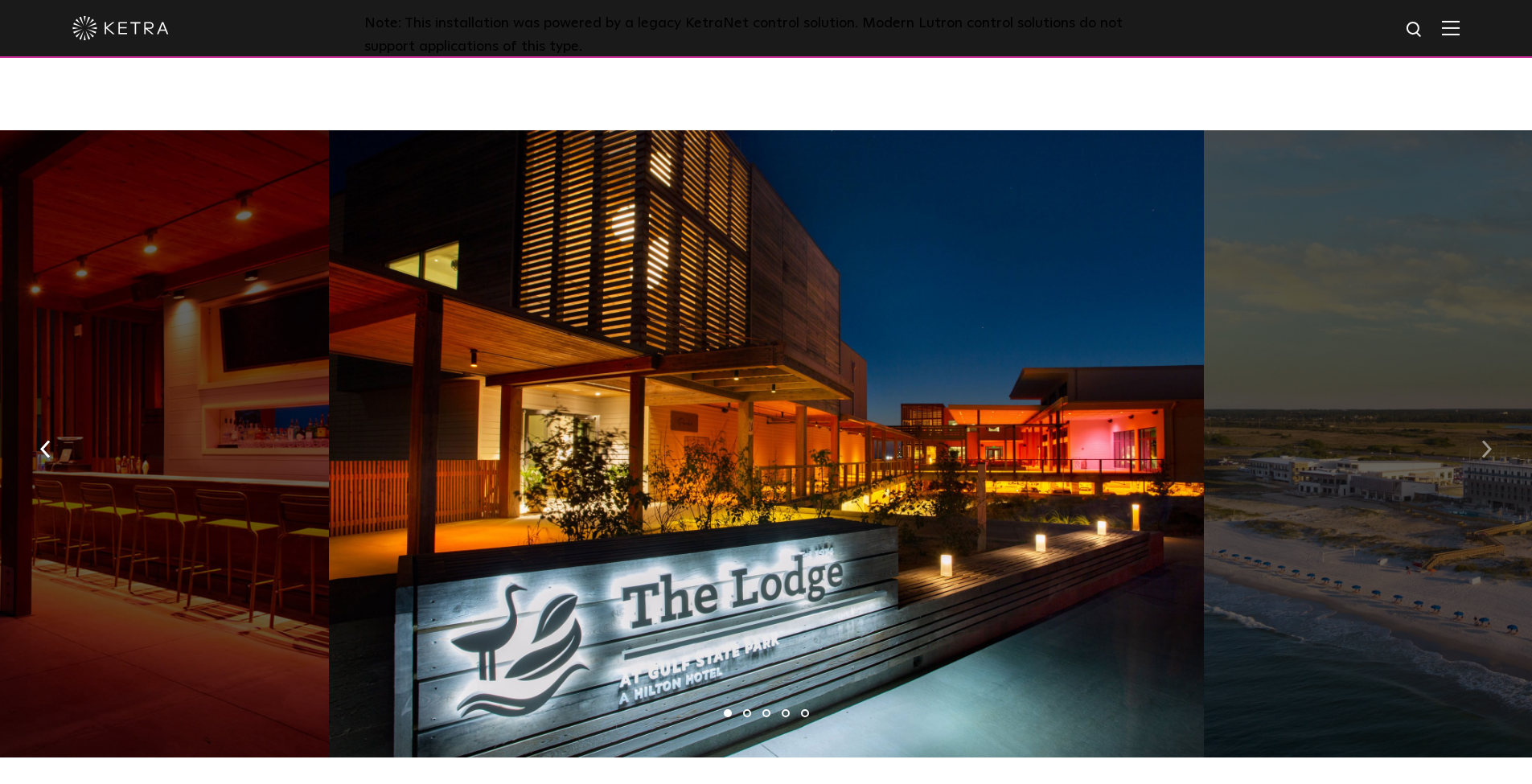
click at [1482, 434] on button "button" at bounding box center [1486, 448] width 34 height 55
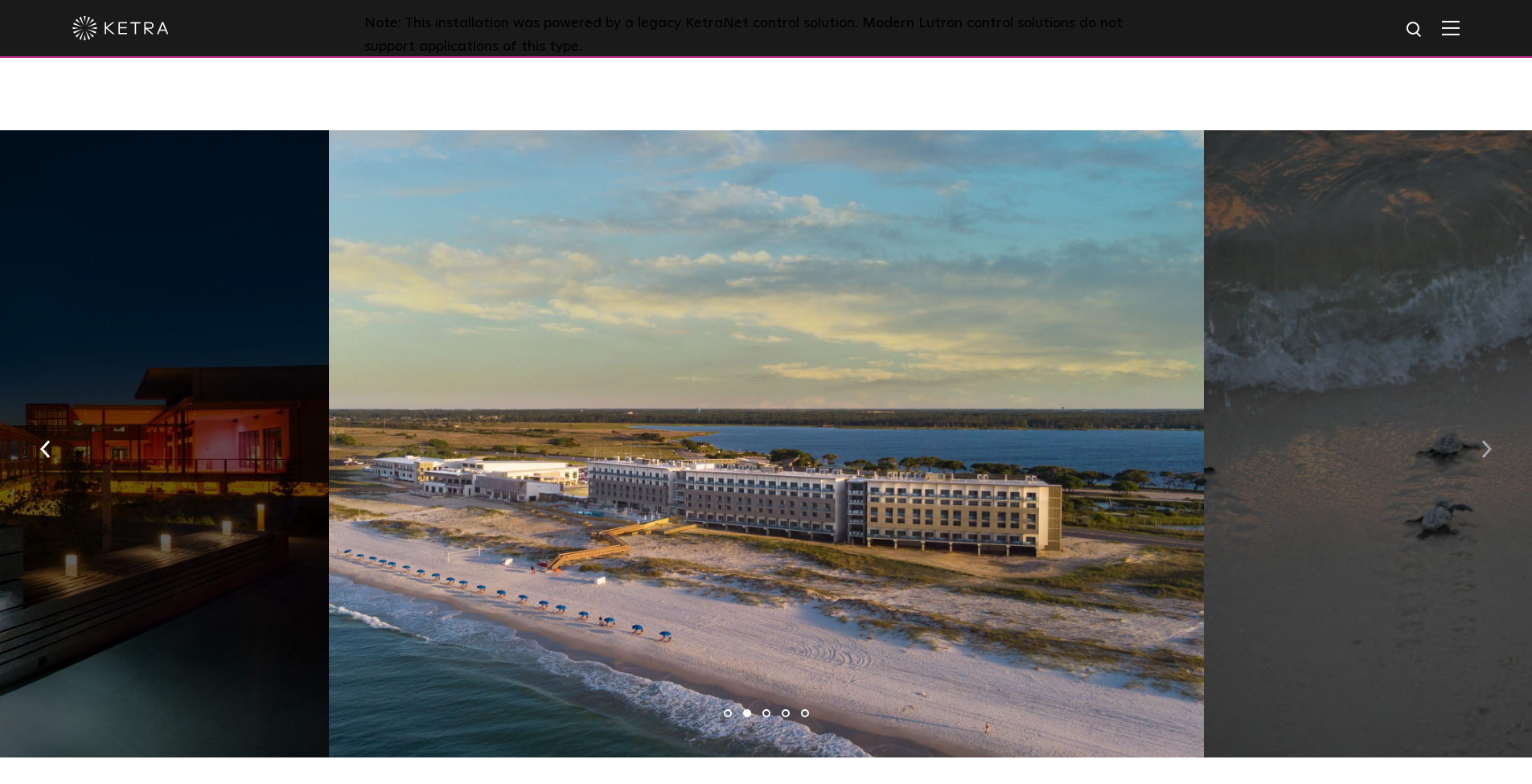
click at [1481, 440] on img "button" at bounding box center [1486, 449] width 11 height 18
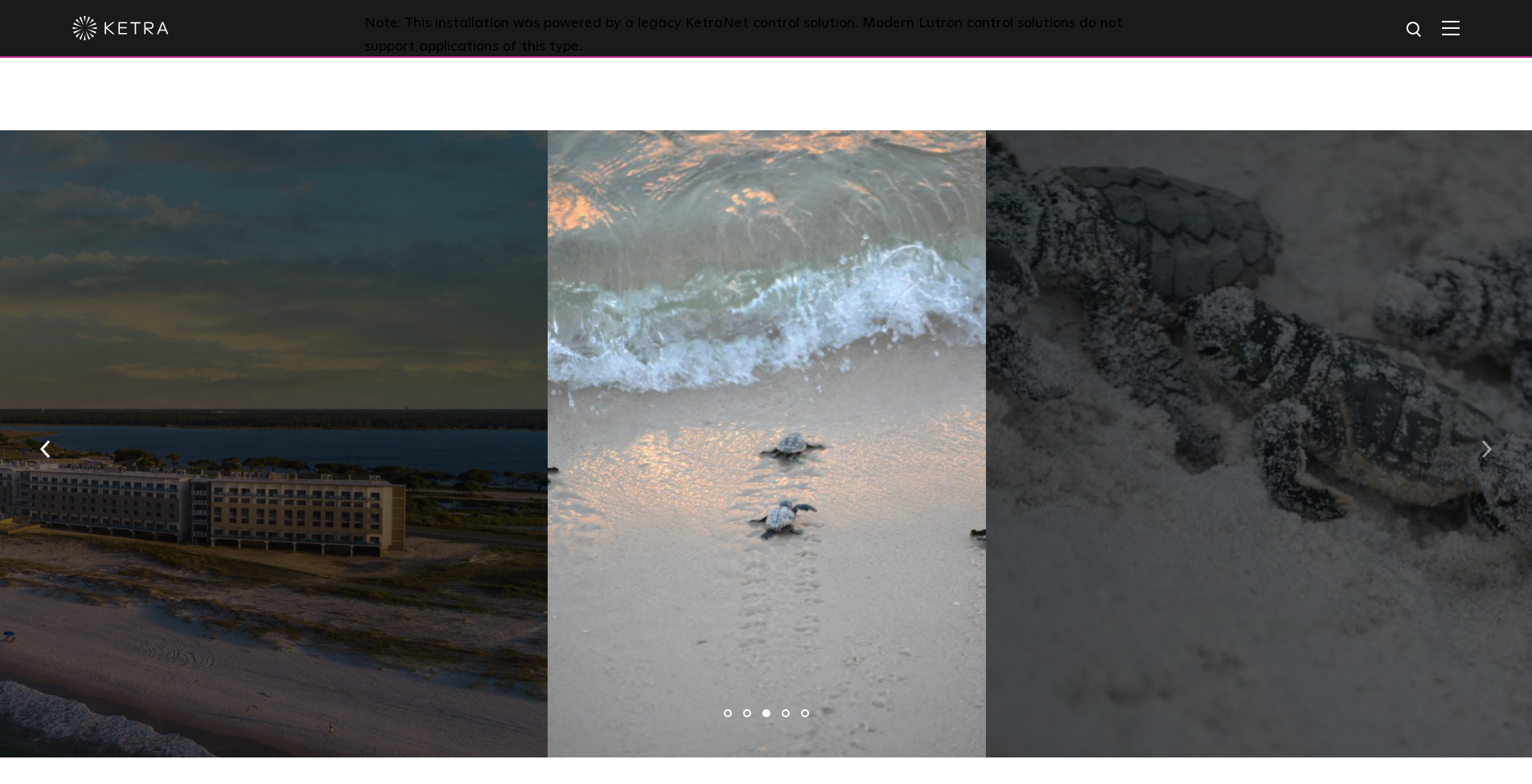
click at [1481, 440] on img "button" at bounding box center [1486, 449] width 11 height 18
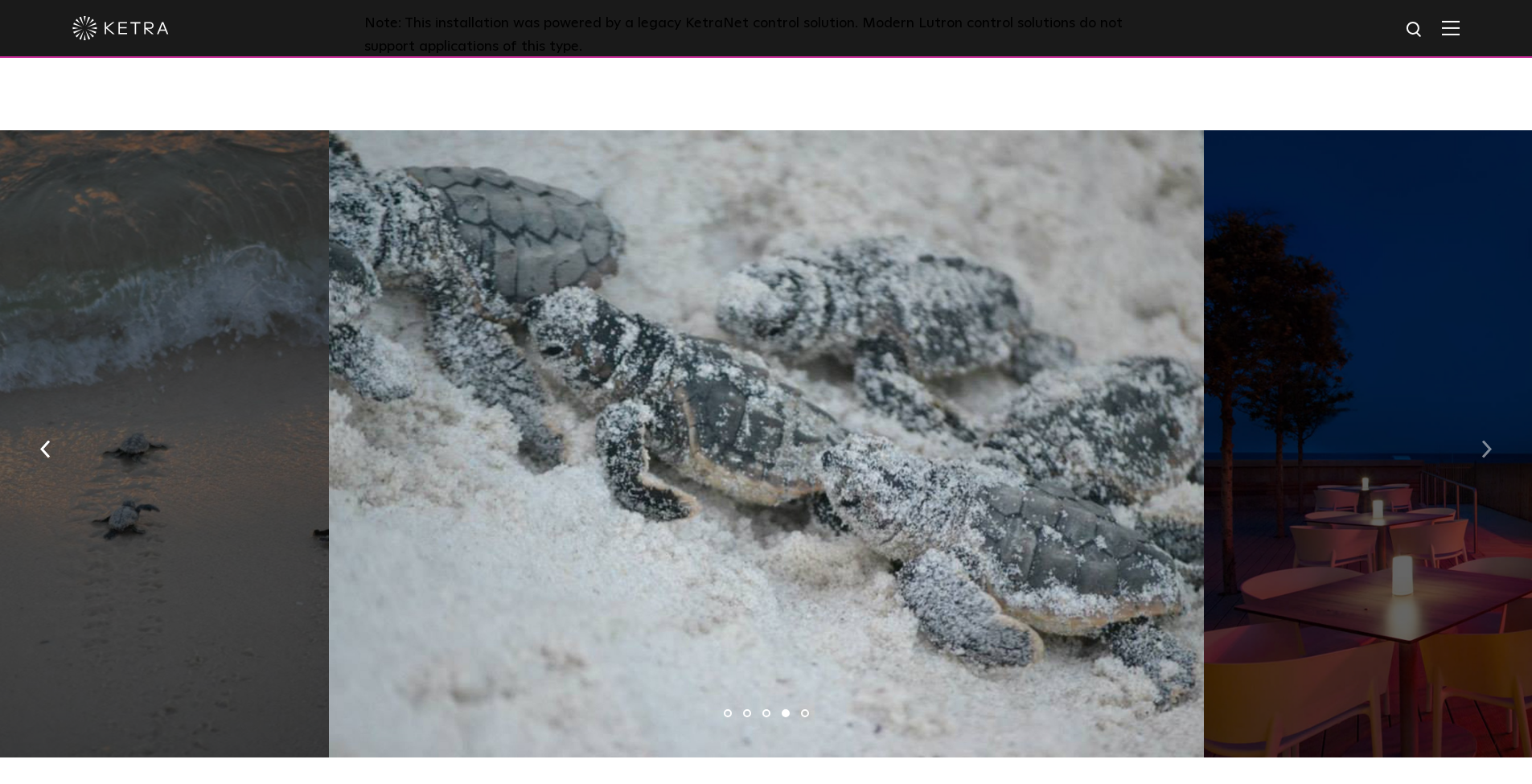
click at [1481, 440] on img "button" at bounding box center [1486, 449] width 11 height 18
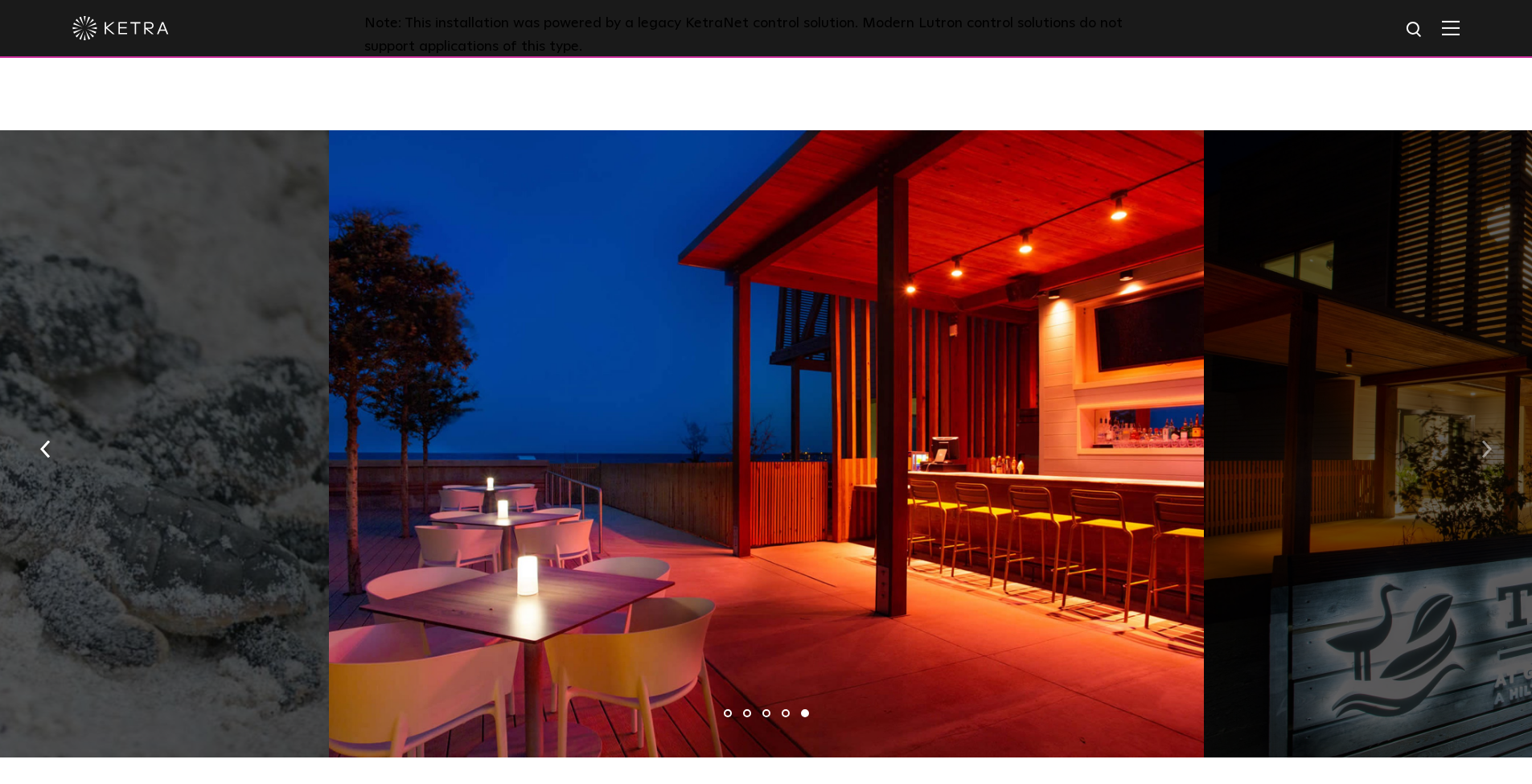
click at [1481, 440] on img "button" at bounding box center [1486, 449] width 11 height 18
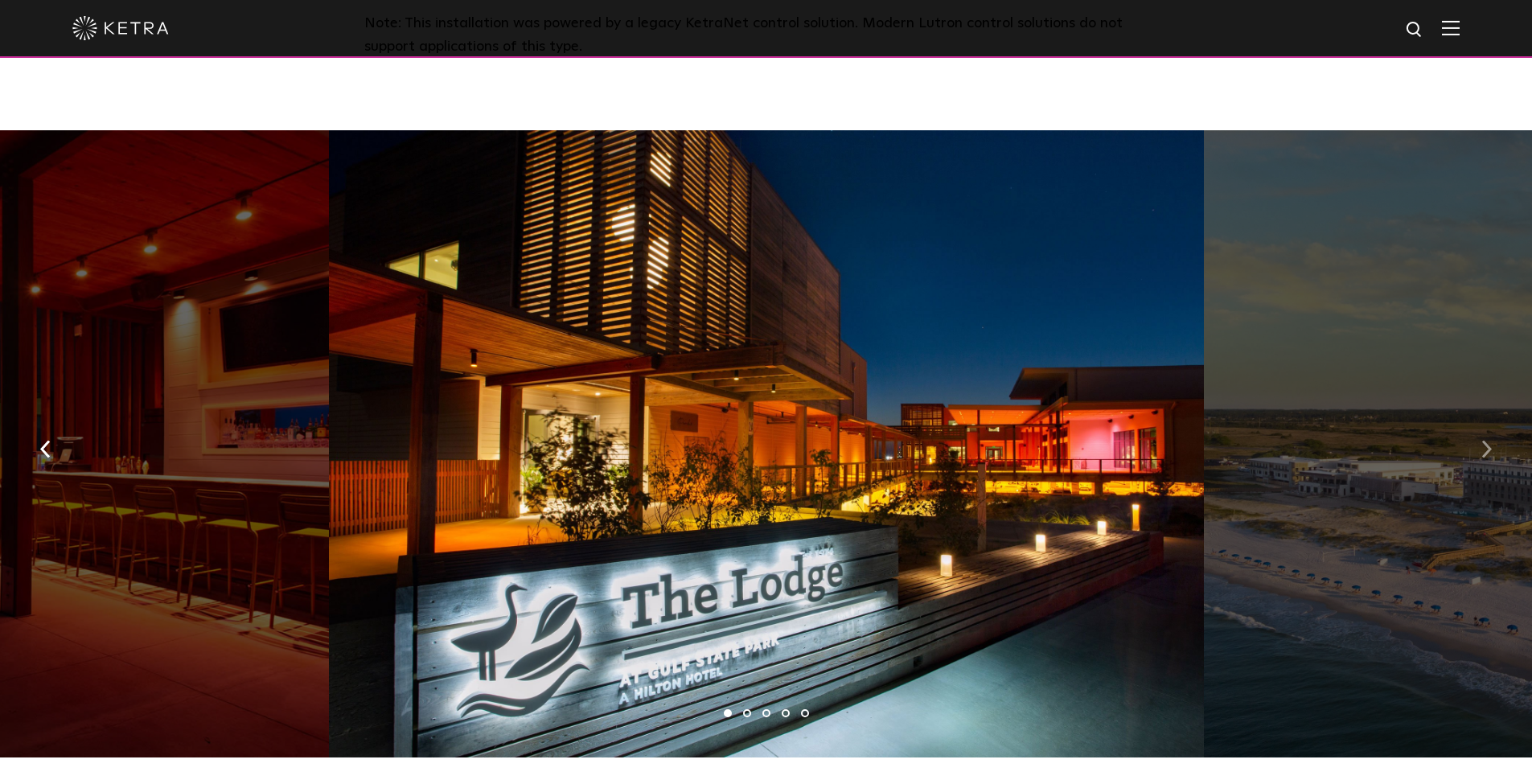
click at [1481, 440] on img "button" at bounding box center [1486, 449] width 11 height 18
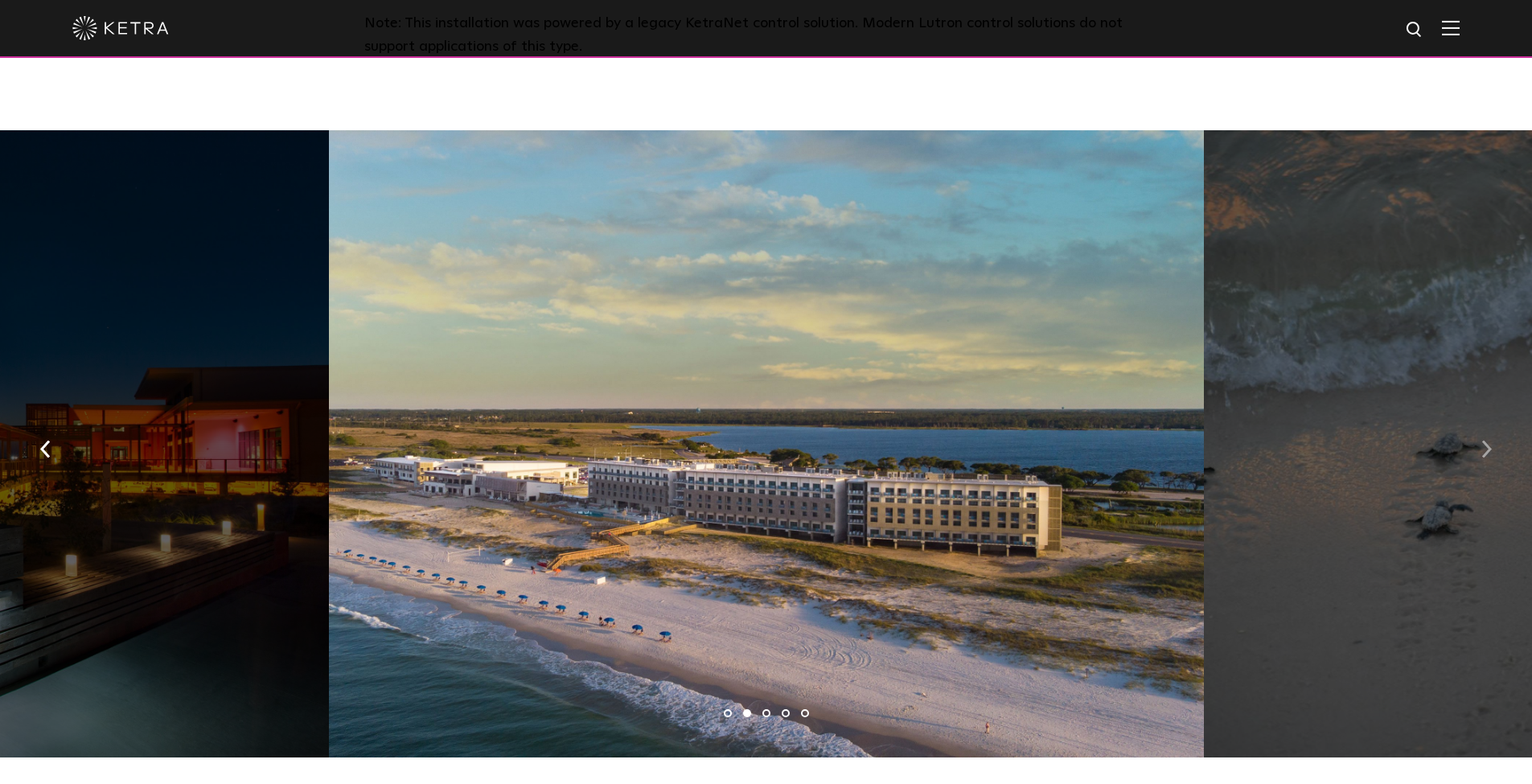
click at [1481, 440] on img "button" at bounding box center [1486, 449] width 11 height 18
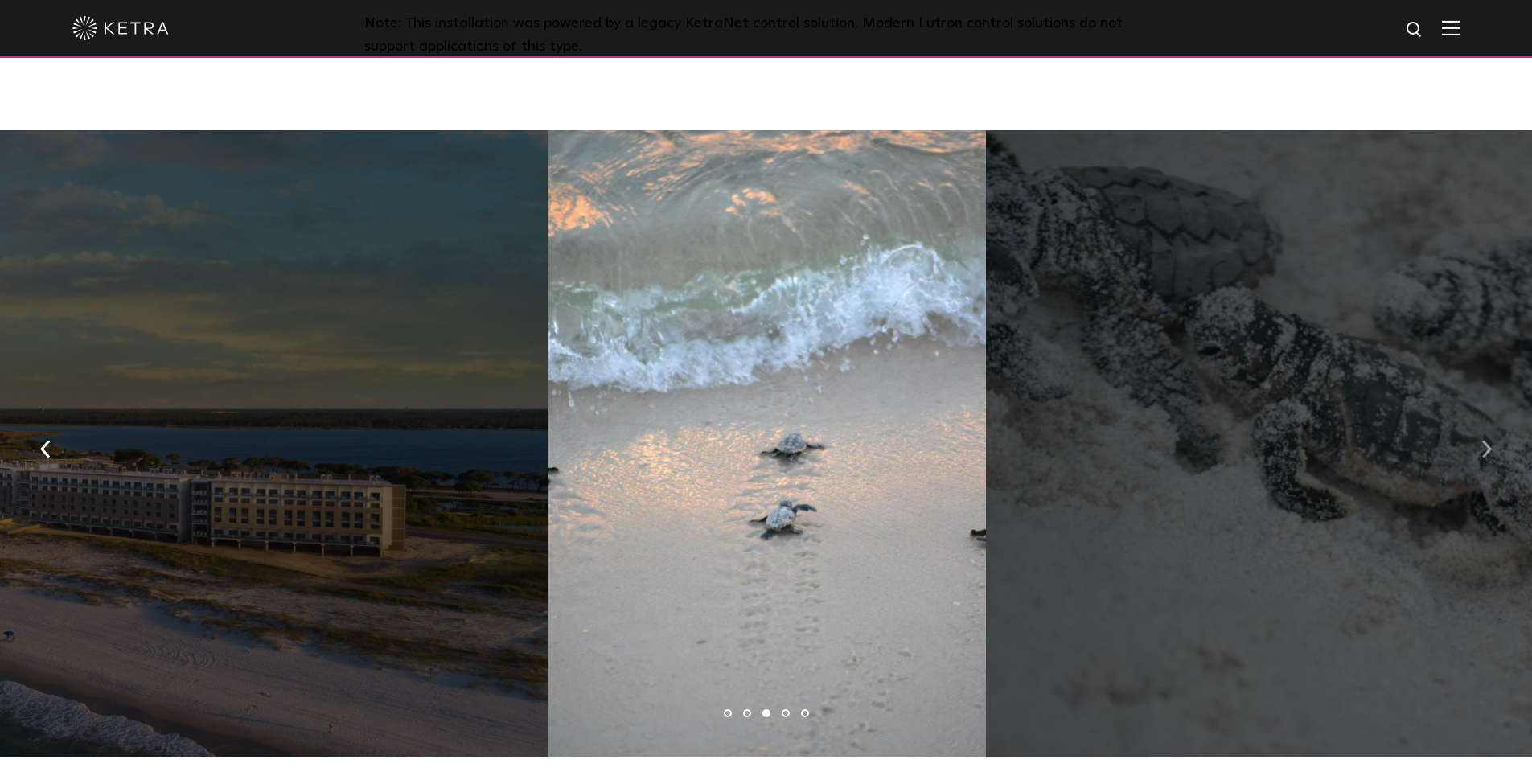
click at [1481, 440] on img "button" at bounding box center [1486, 449] width 11 height 18
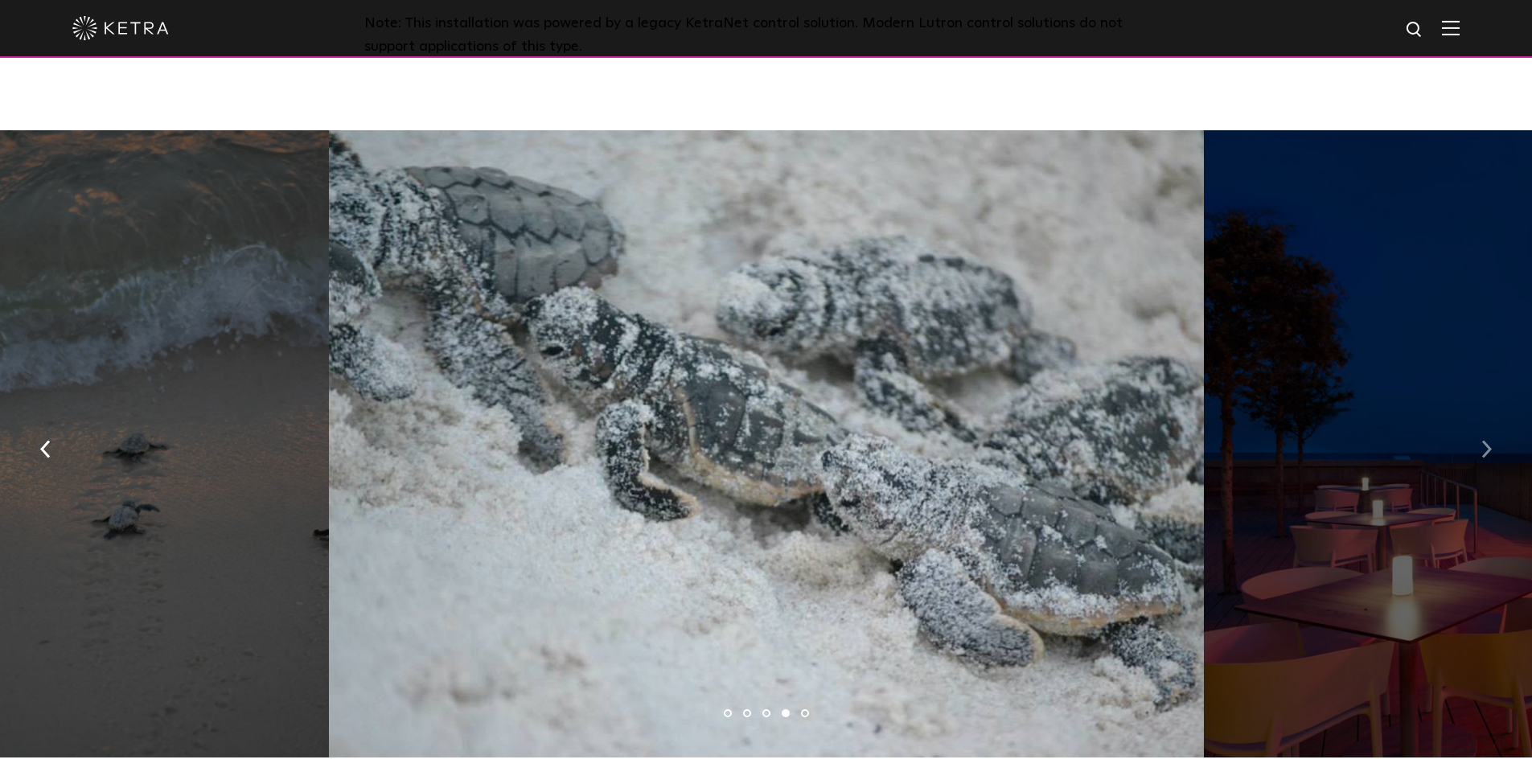
click at [1481, 440] on img "button" at bounding box center [1486, 449] width 11 height 18
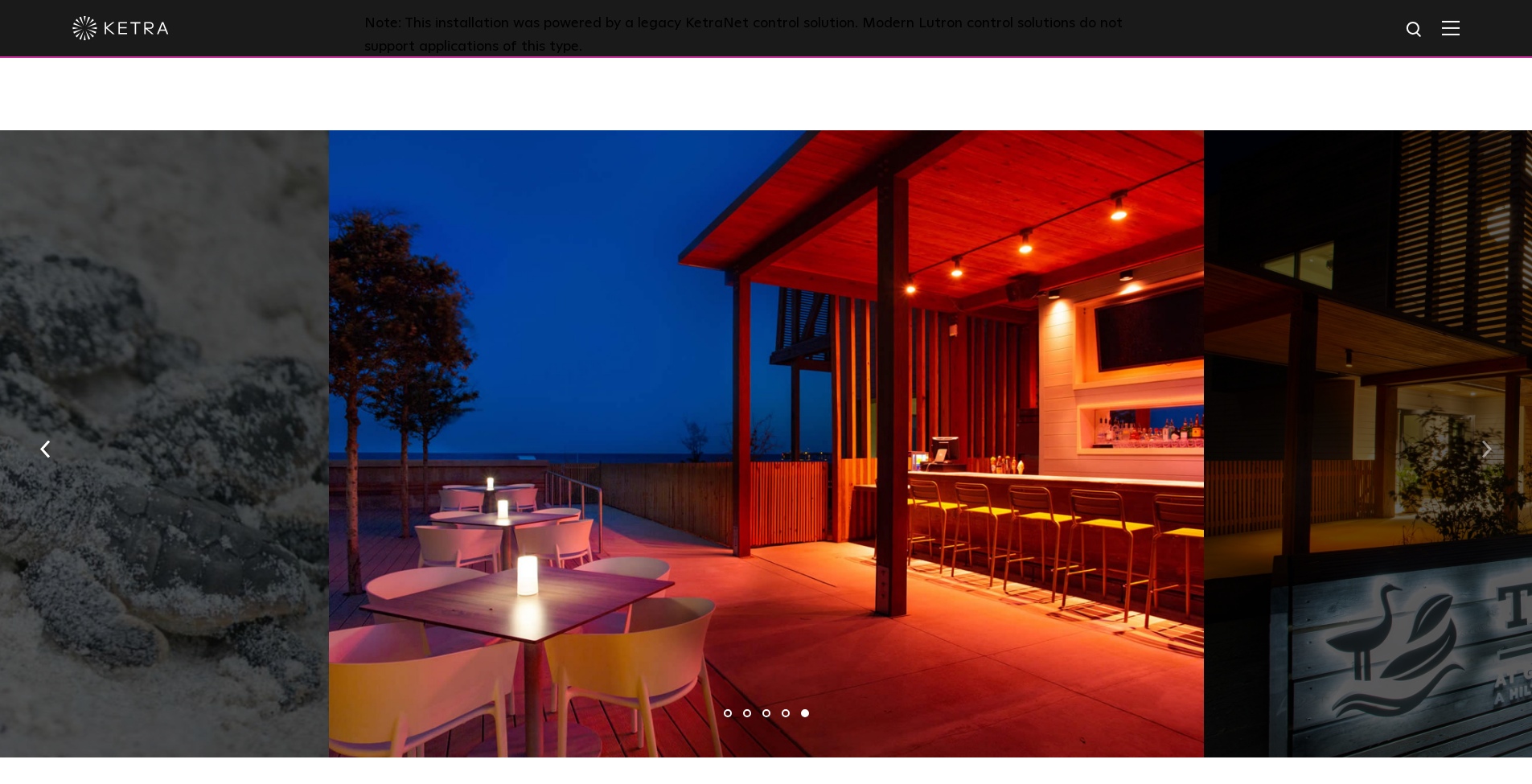
click at [1481, 440] on img "button" at bounding box center [1486, 449] width 11 height 18
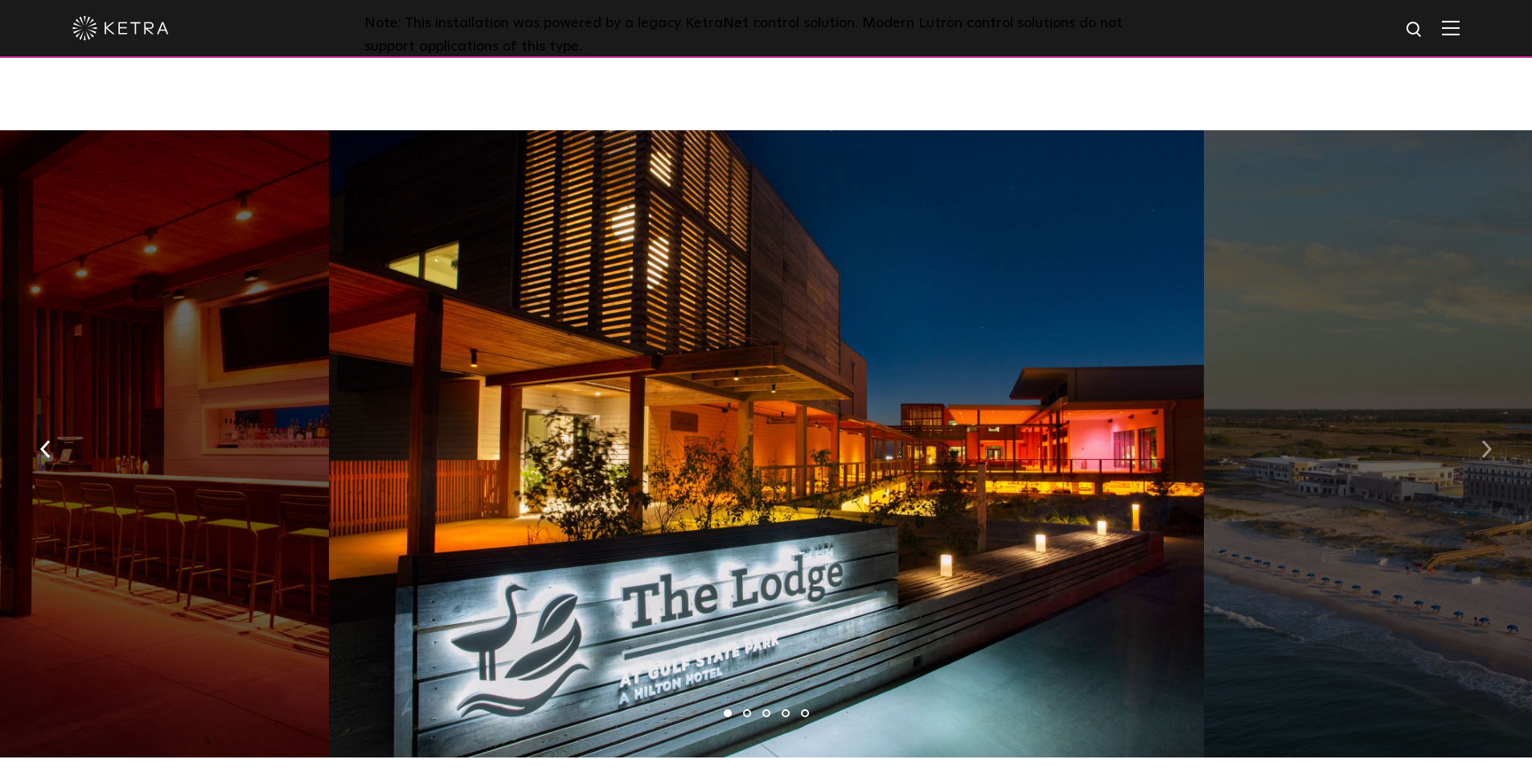
click at [1481, 440] on img "button" at bounding box center [1486, 449] width 11 height 18
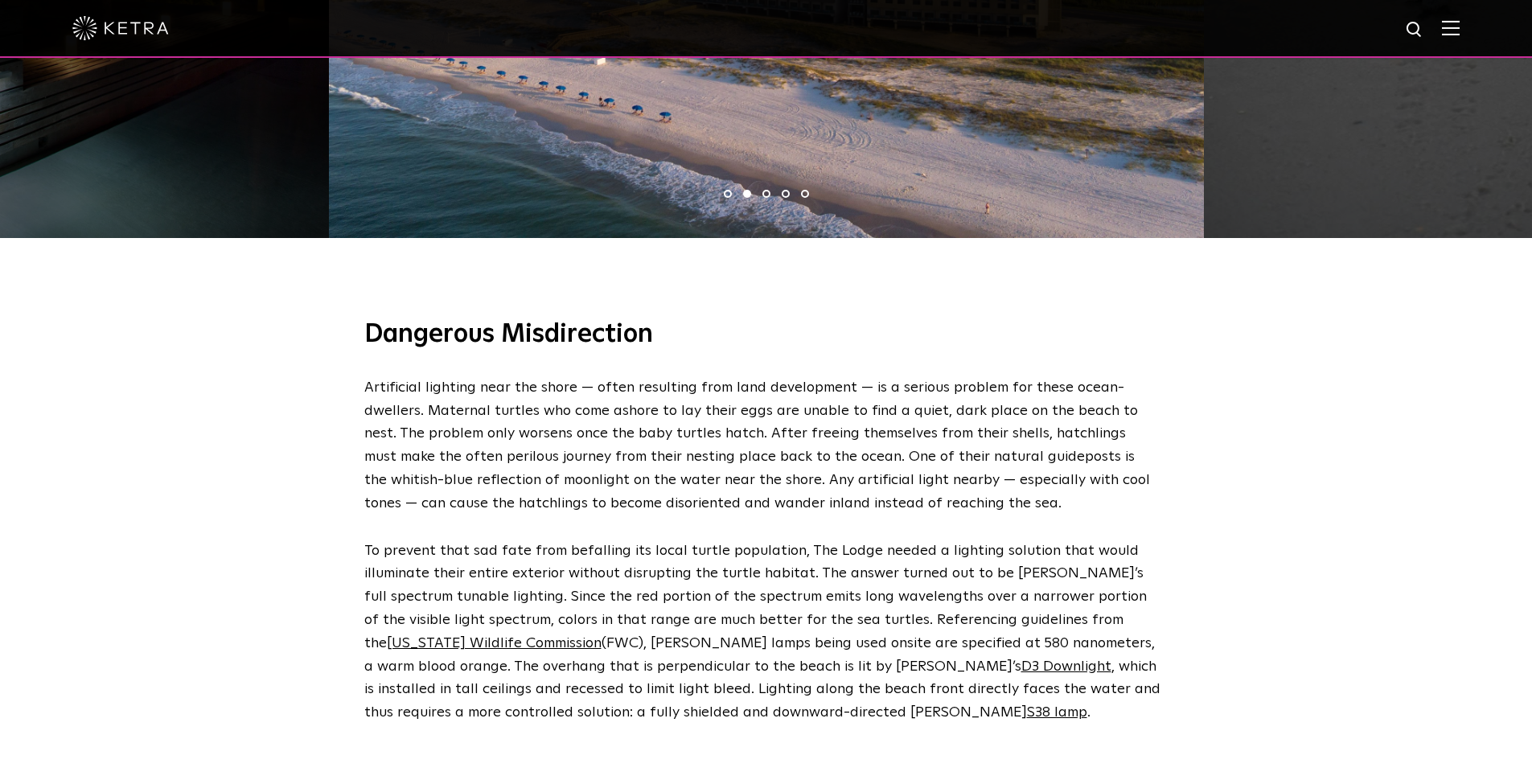
scroll to position [1574, 0]
